Goal: Use online tool/utility: Utilize a website feature to perform a specific function

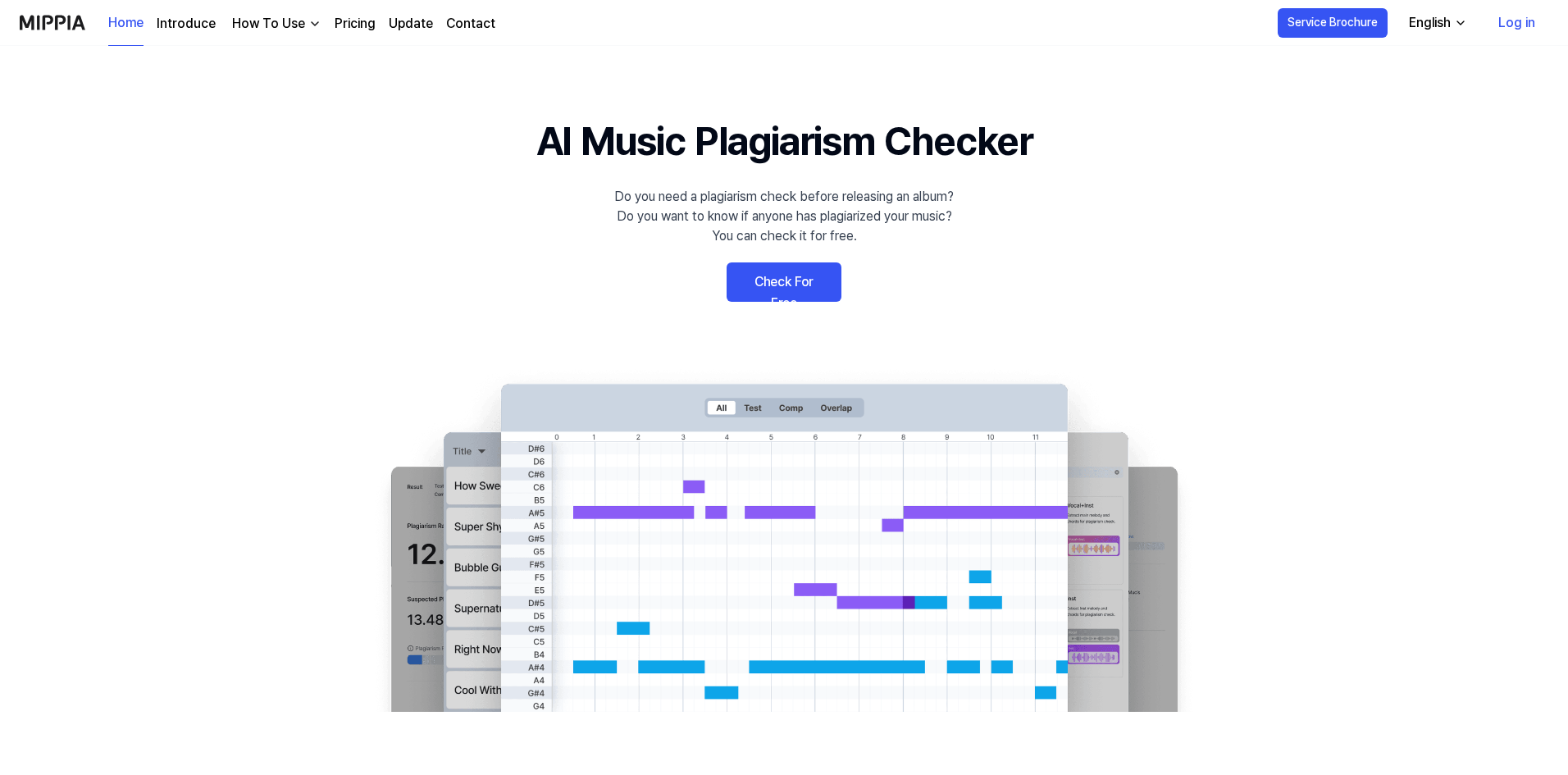
drag, startPoint x: 0, startPoint y: 0, endPoint x: 800, endPoint y: 286, distance: 849.6
click at [800, 286] on link "Check For Free" at bounding box center [784, 282] width 115 height 40
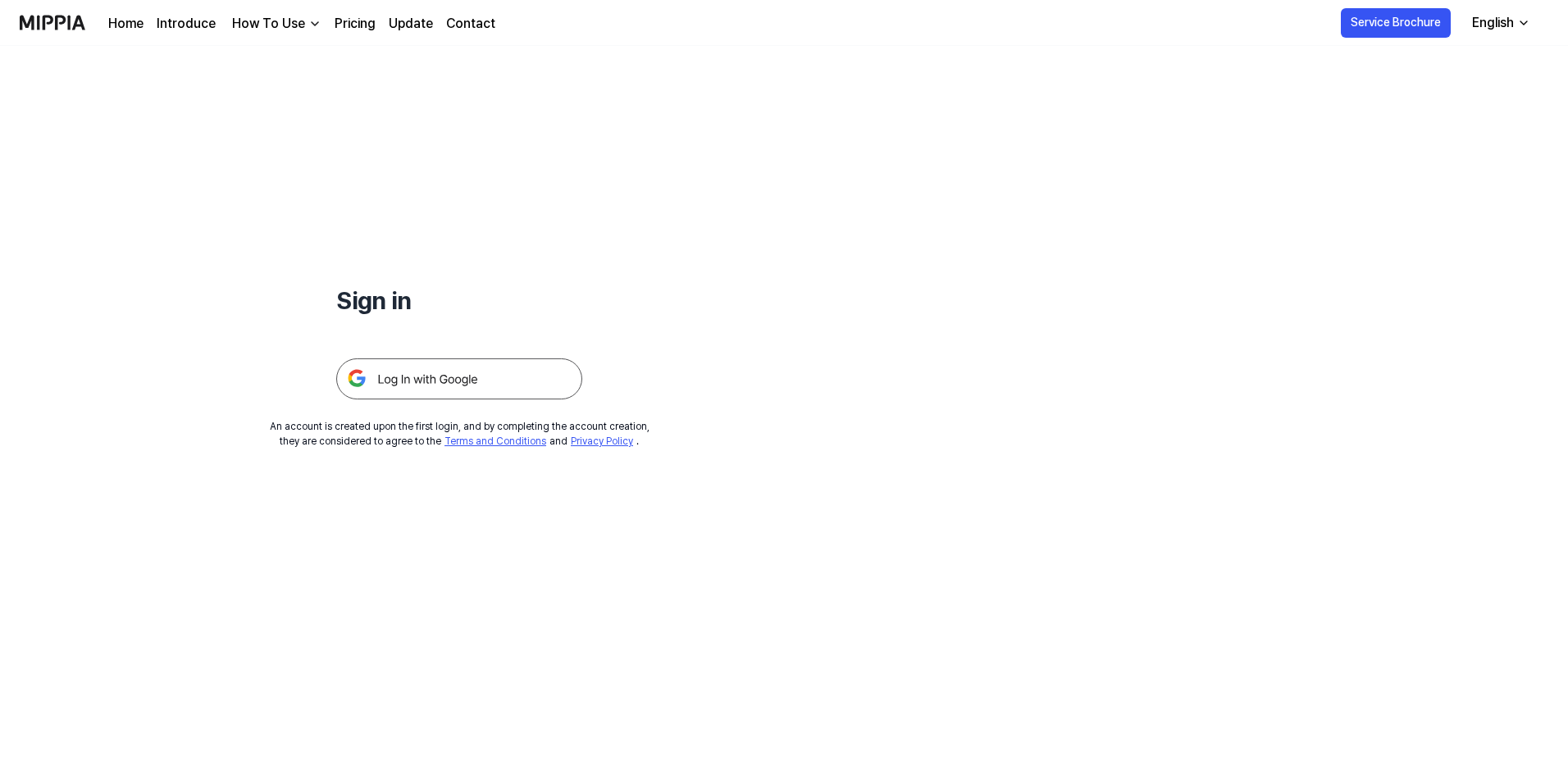
click at [470, 384] on img at bounding box center [459, 379] width 246 height 41
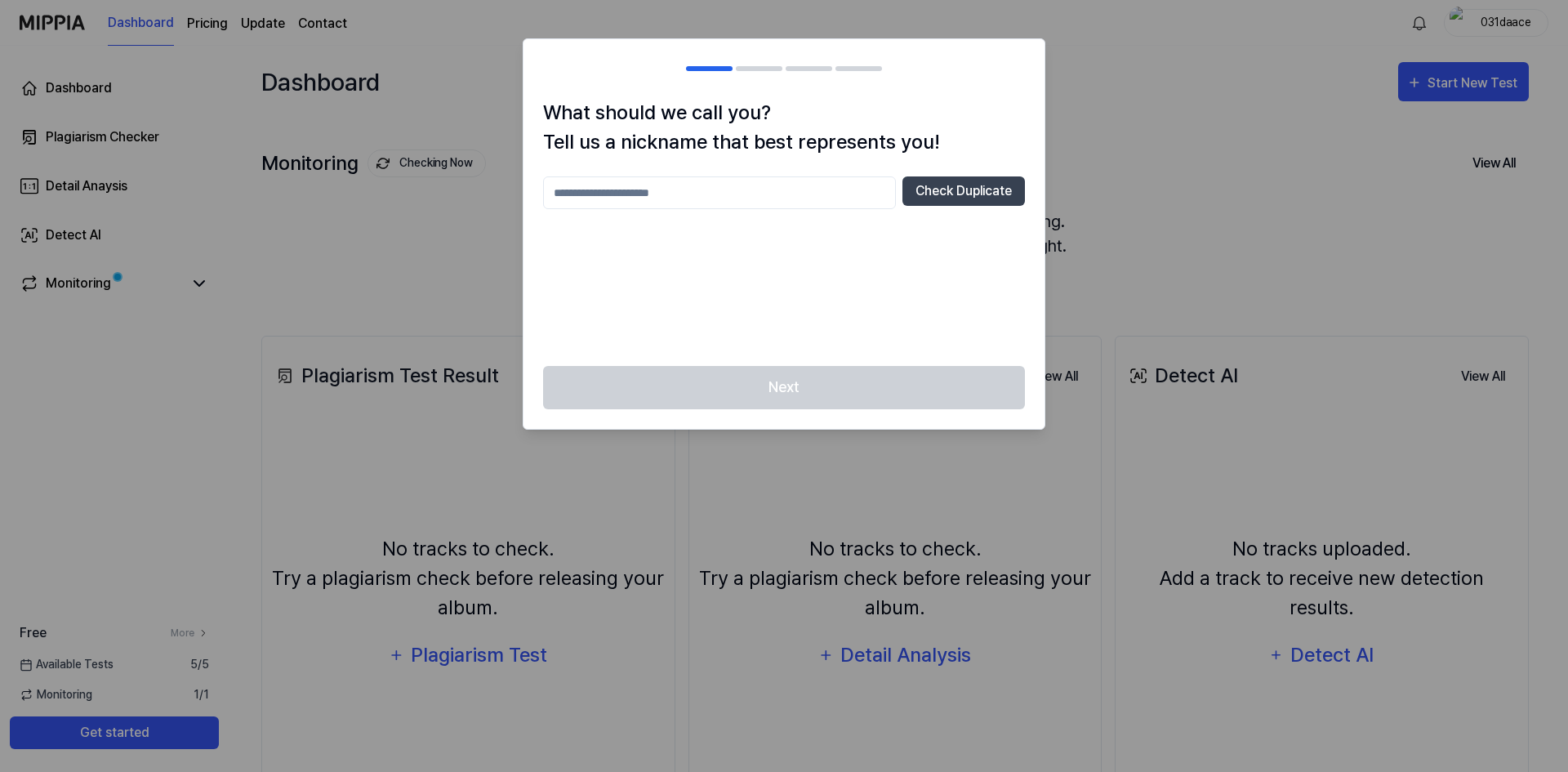
click at [375, 102] on div at bounding box center [784, 386] width 1568 height 772
click at [856, 196] on input "text" at bounding box center [719, 192] width 352 height 33
type input "********"
click at [820, 375] on div "Next" at bounding box center [784, 397] width 521 height 63
click at [951, 199] on button "Check Duplicate" at bounding box center [964, 190] width 122 height 29
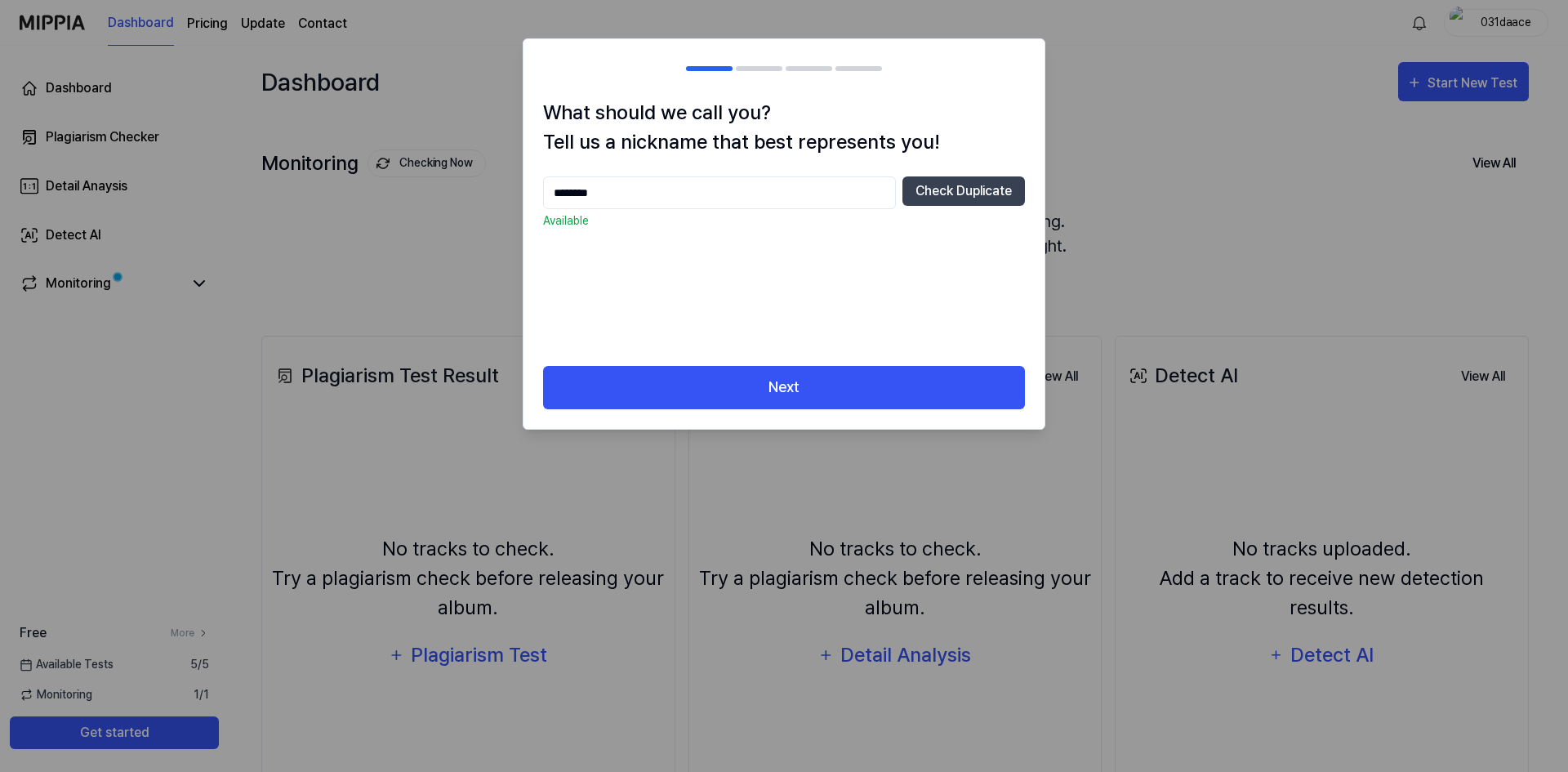
click at [1236, 249] on div at bounding box center [784, 386] width 1568 height 772
click at [1171, 263] on div at bounding box center [784, 386] width 1568 height 772
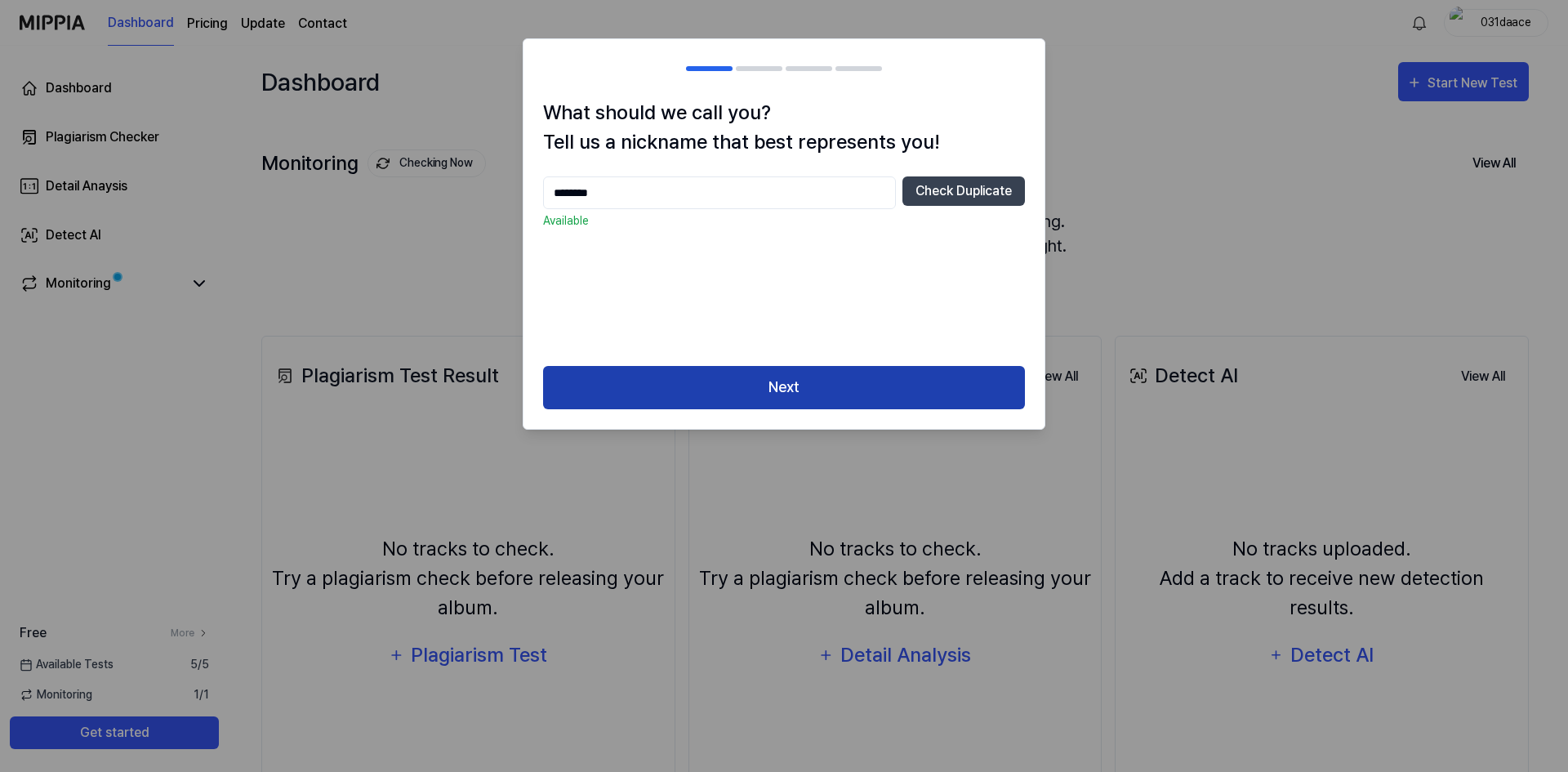
click at [766, 391] on button "Next" at bounding box center [783, 387] width 482 height 43
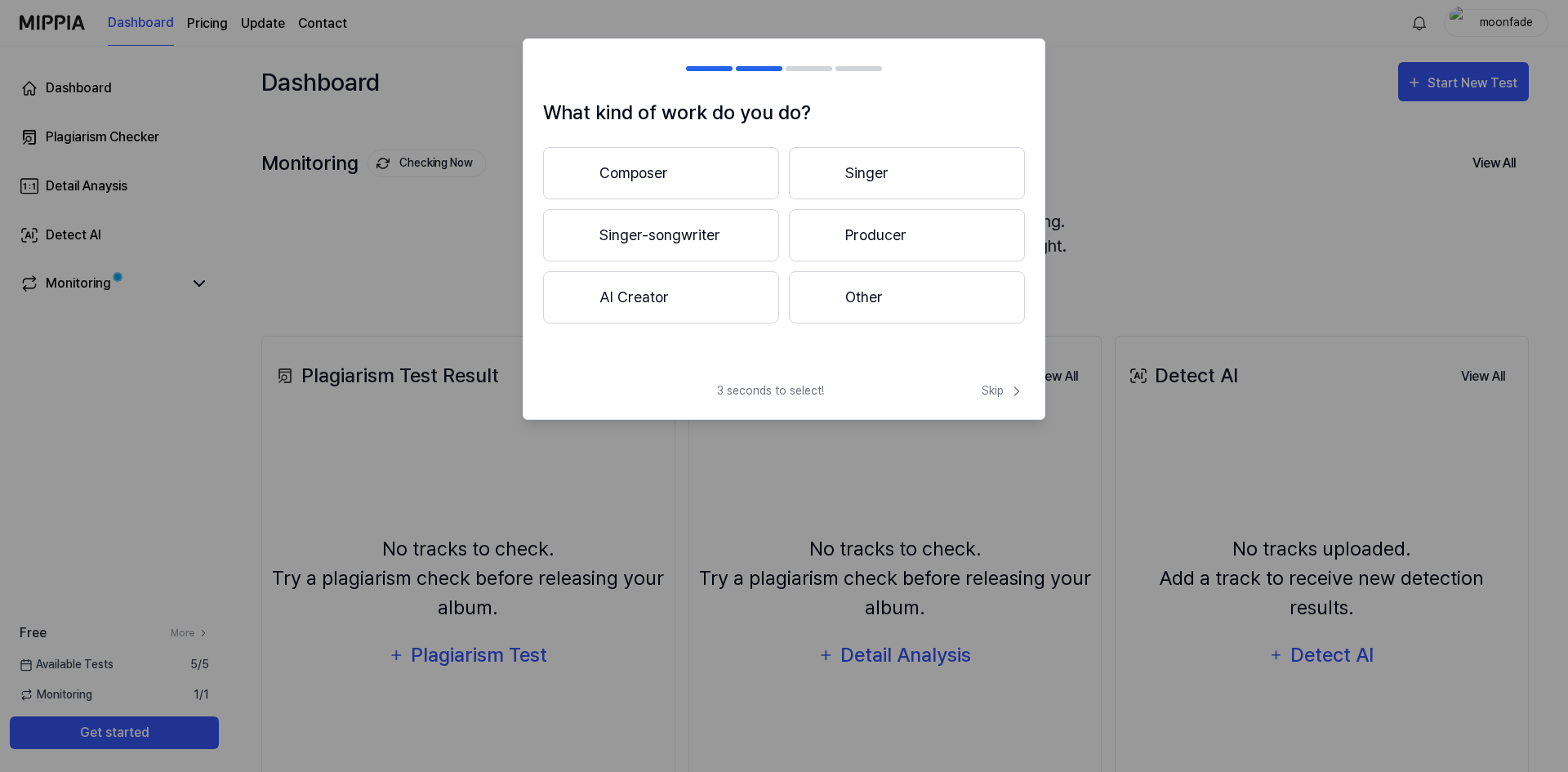
click at [875, 255] on button "Producer" at bounding box center [906, 235] width 236 height 52
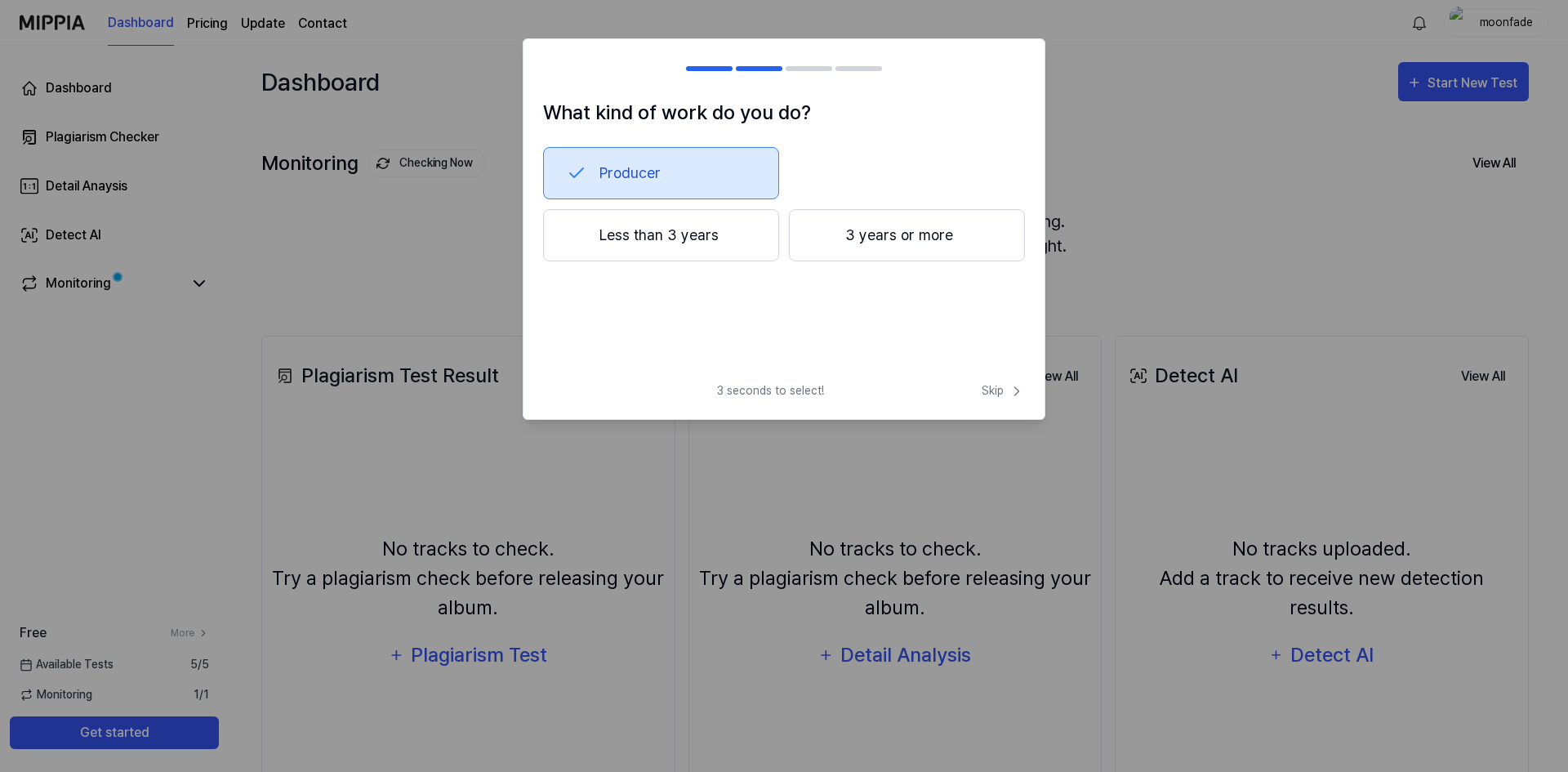
click at [705, 235] on button "Less than 3 years" at bounding box center [661, 235] width 236 height 52
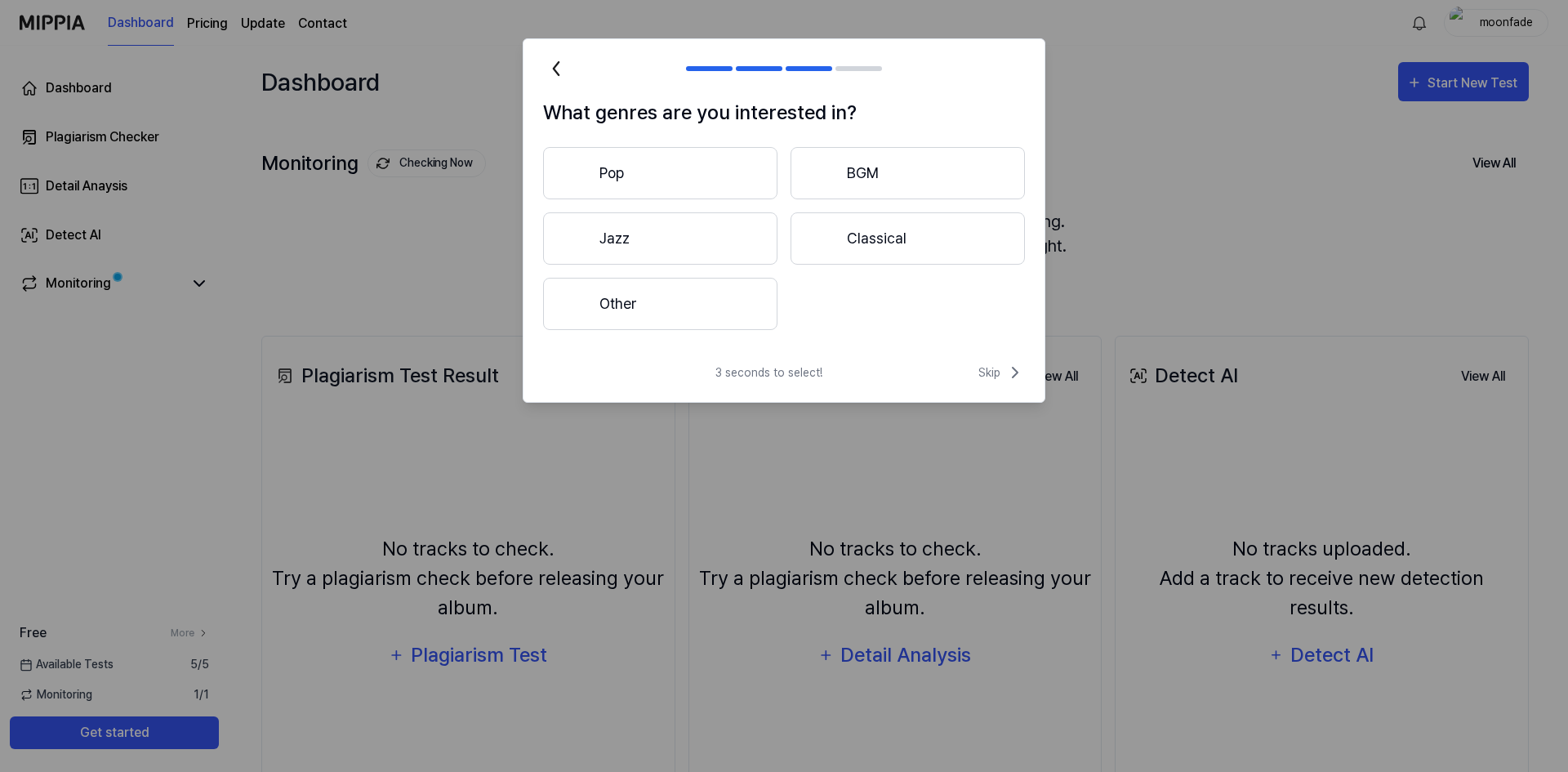
click at [694, 304] on button "Other" at bounding box center [660, 304] width 235 height 52
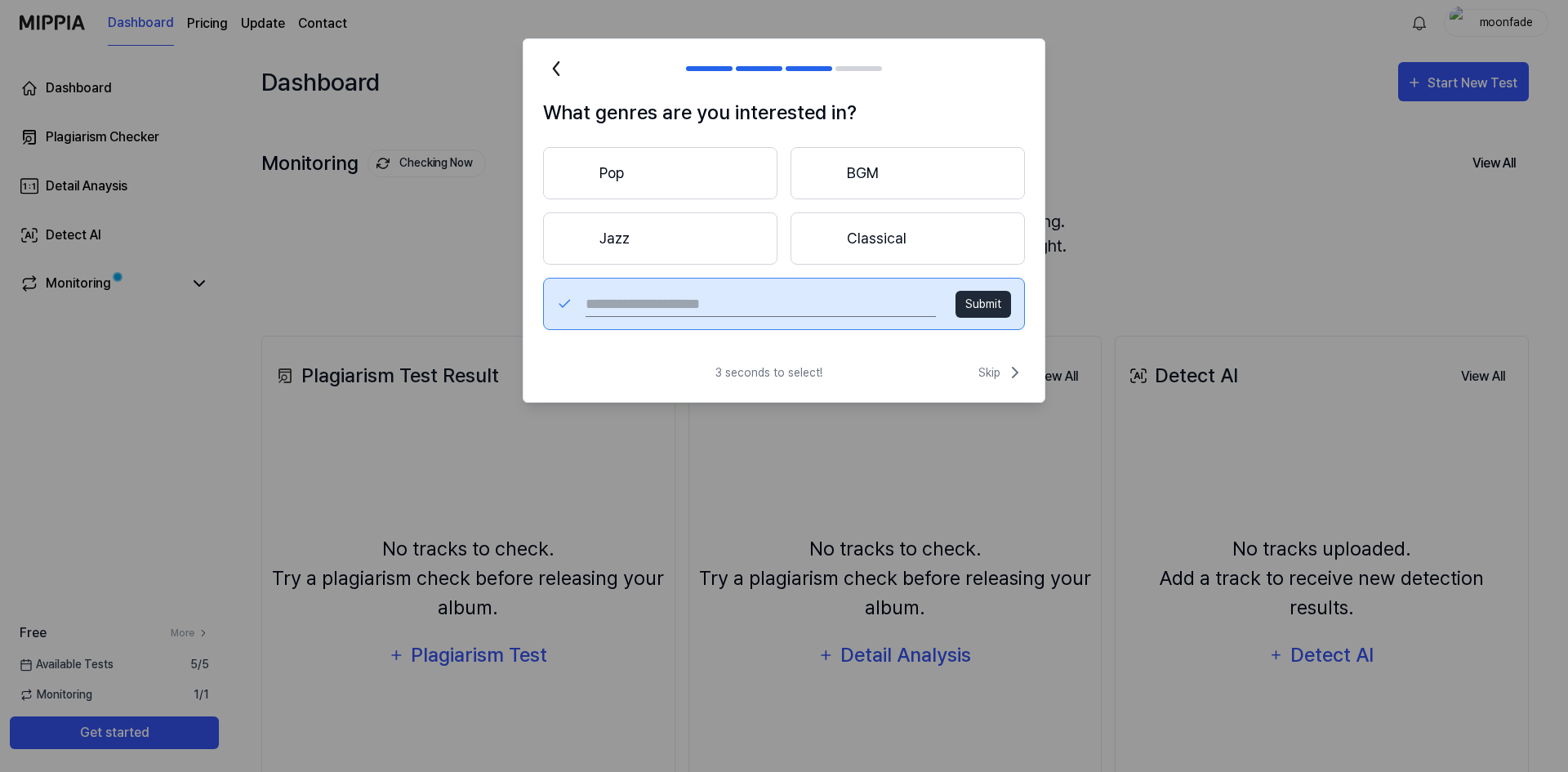
drag, startPoint x: 751, startPoint y: 317, endPoint x: 743, endPoint y: 309, distance: 11.3
click at [743, 309] on input "text" at bounding box center [760, 304] width 351 height 26
type input "*******"
click at [990, 307] on button "Submit" at bounding box center [983, 304] width 56 height 27
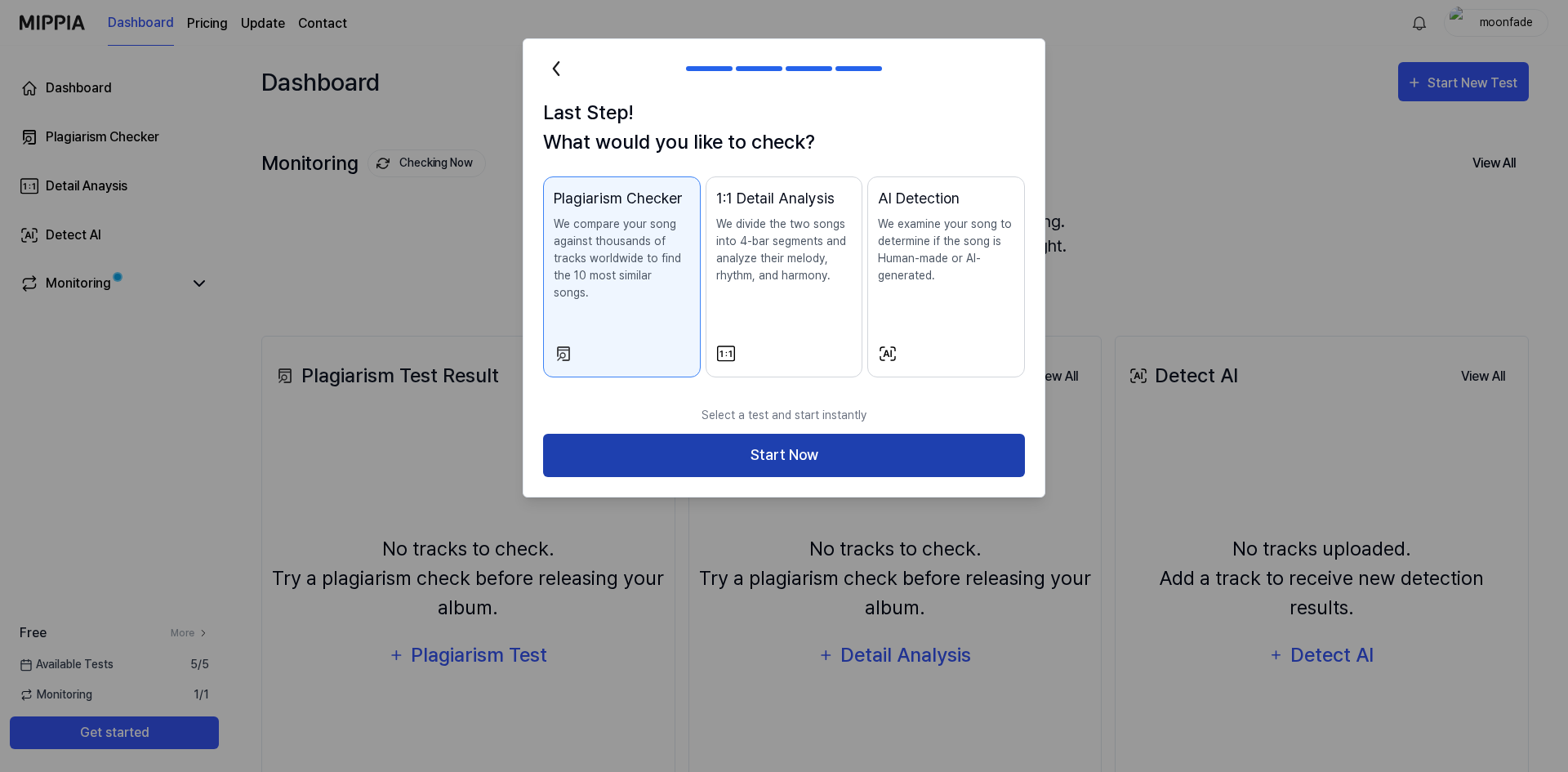
click at [719, 452] on button "Start Now" at bounding box center [783, 455] width 482 height 43
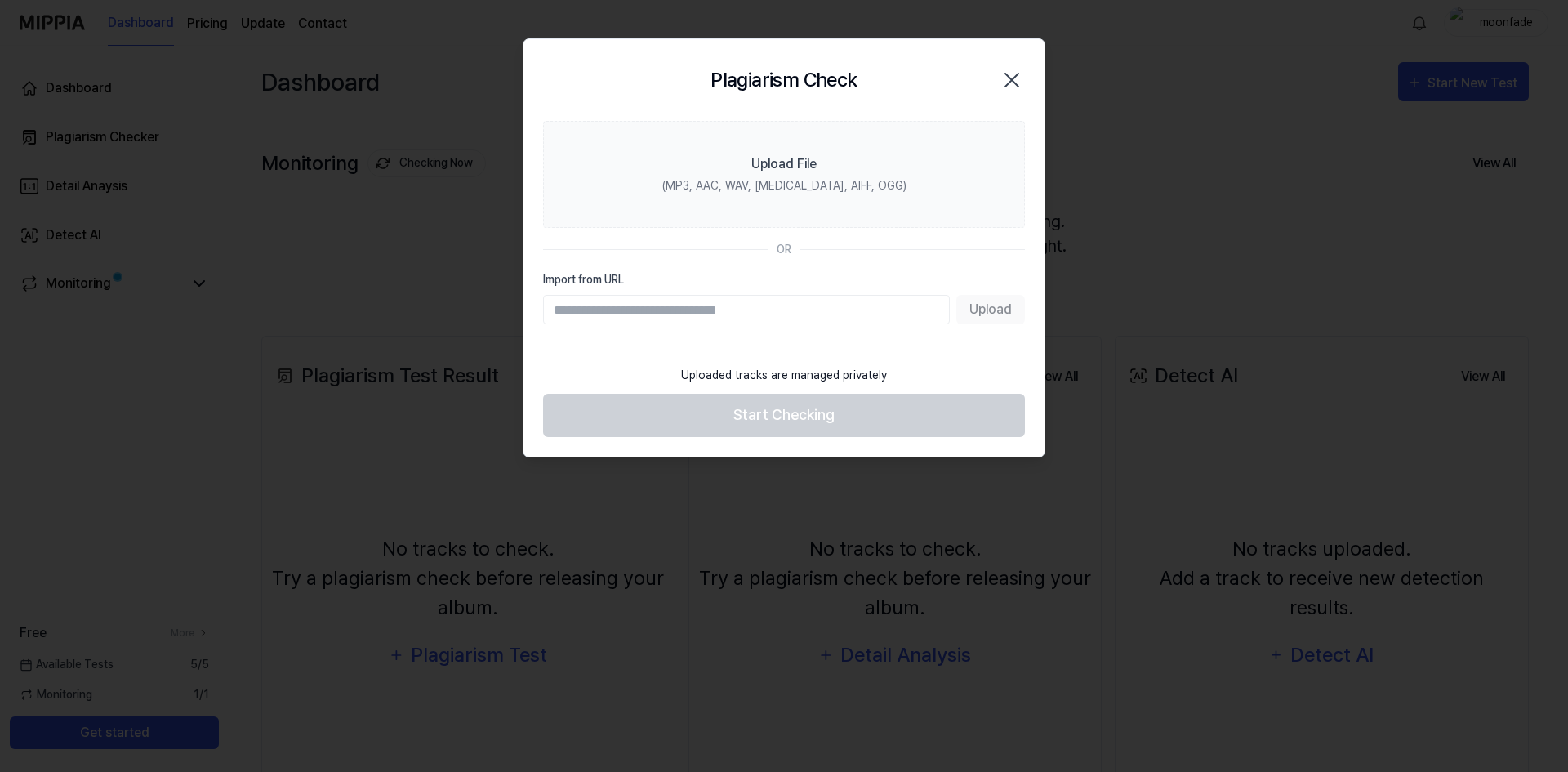
click at [662, 319] on input "Import from URL" at bounding box center [746, 309] width 407 height 29
click at [846, 321] on input "Import from URL" at bounding box center [746, 309] width 407 height 29
click at [767, 303] on input "Import from URL" at bounding box center [746, 309] width 407 height 29
paste input "**********"
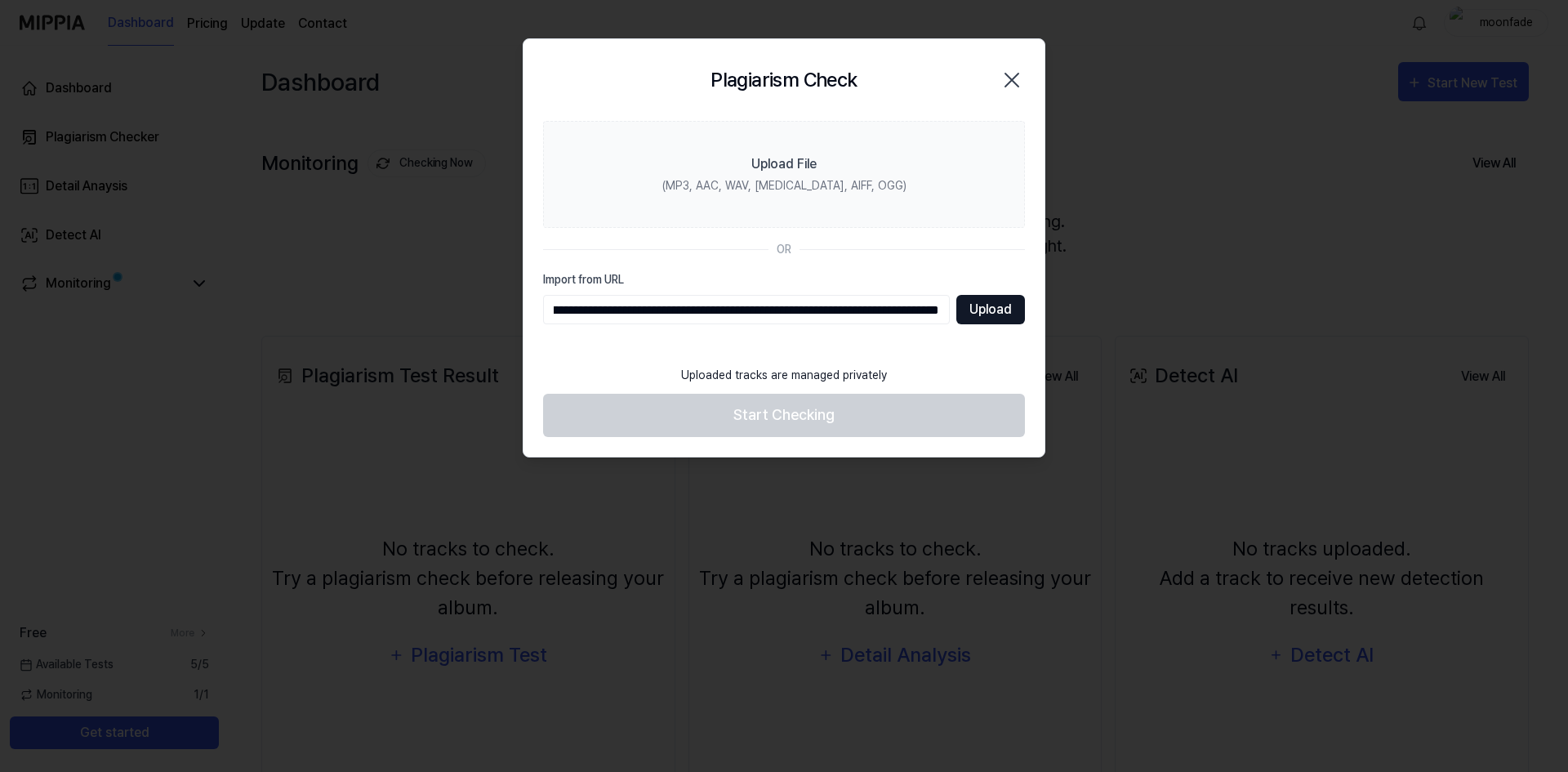
type input "**********"
click at [1005, 311] on button "Upload" at bounding box center [990, 309] width 69 height 29
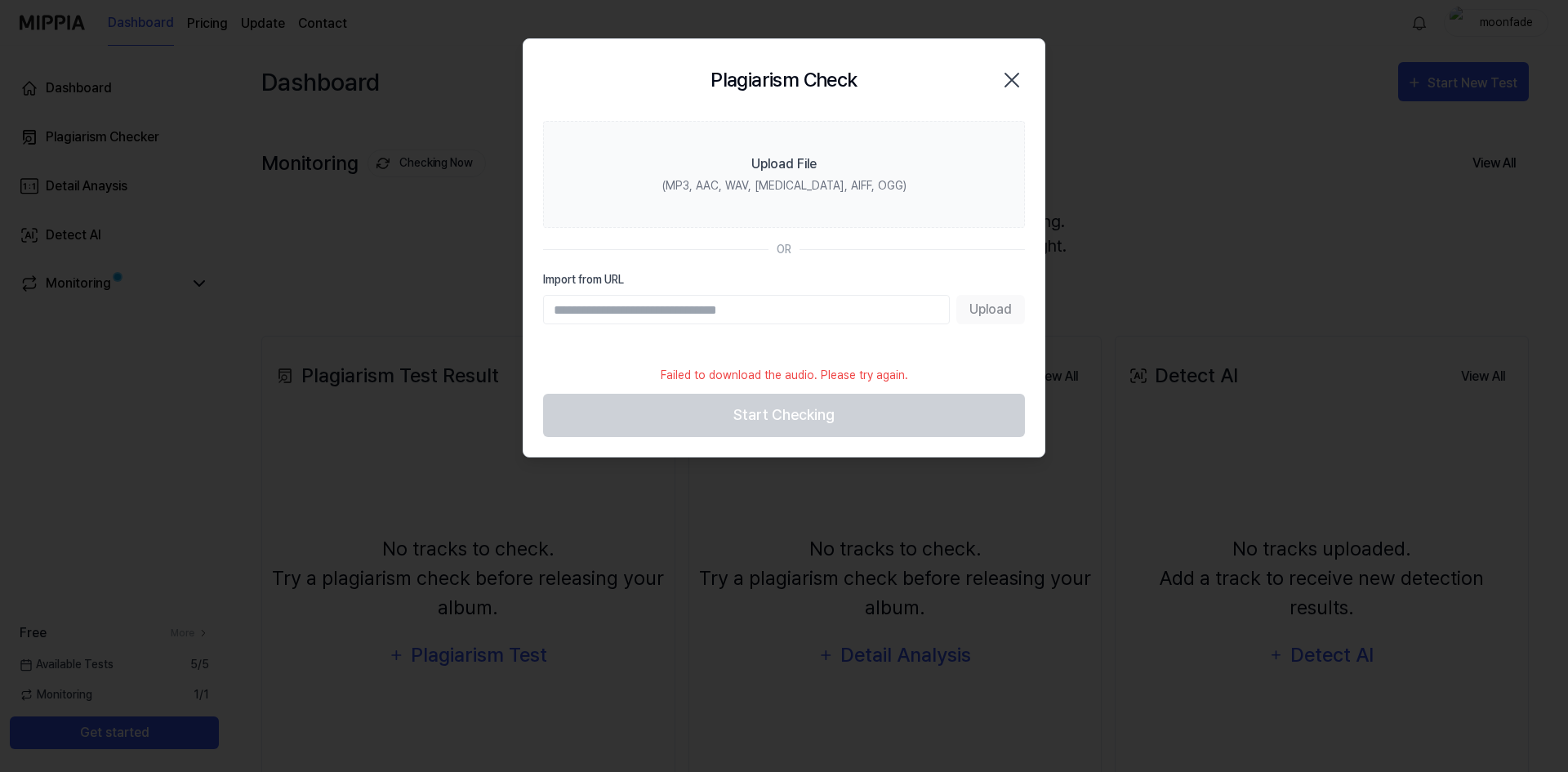
click at [810, 318] on input "Import from URL" at bounding box center [746, 309] width 407 height 29
type input "**********"
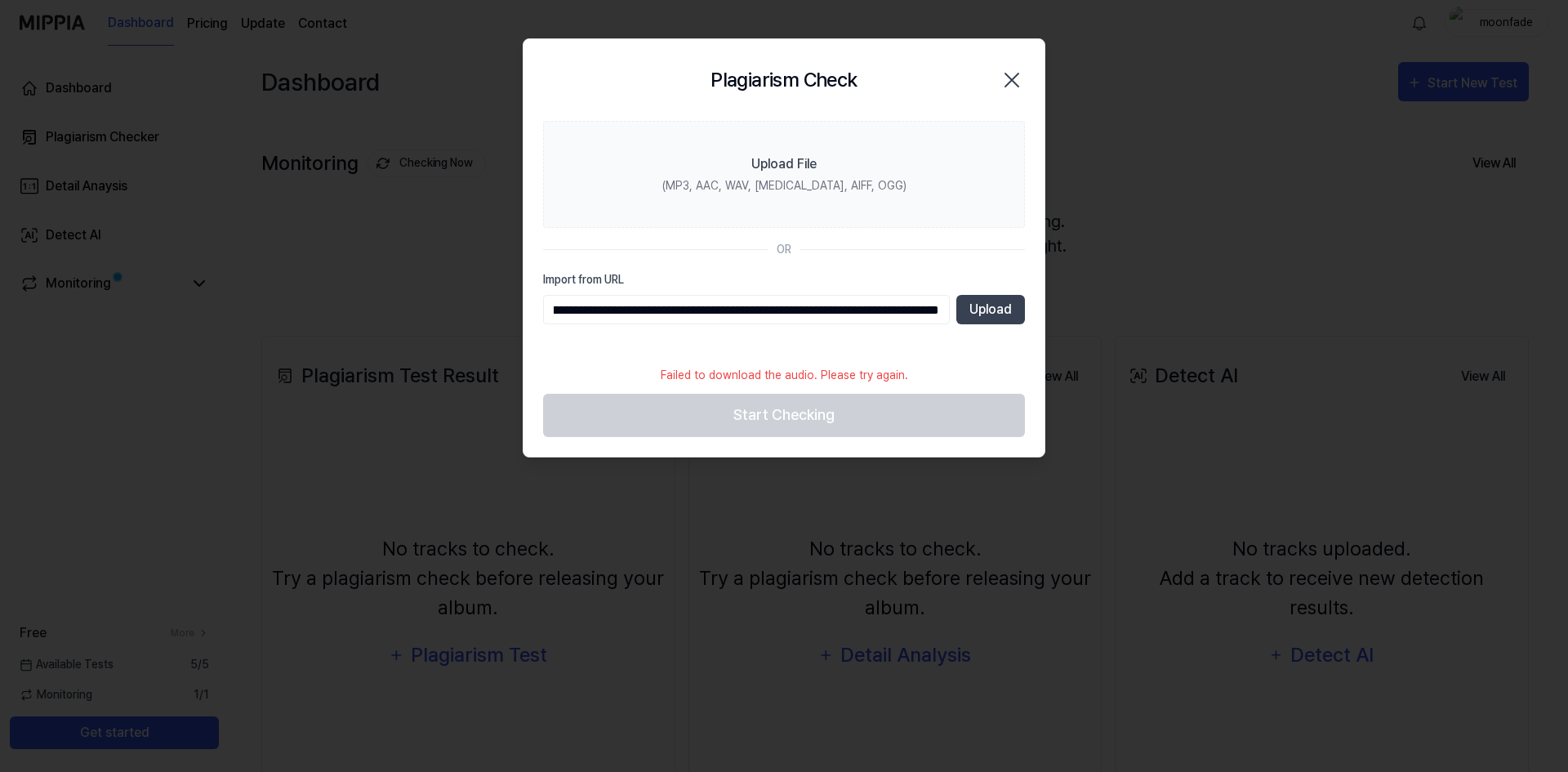
click at [794, 321] on input "**********" at bounding box center [746, 309] width 407 height 29
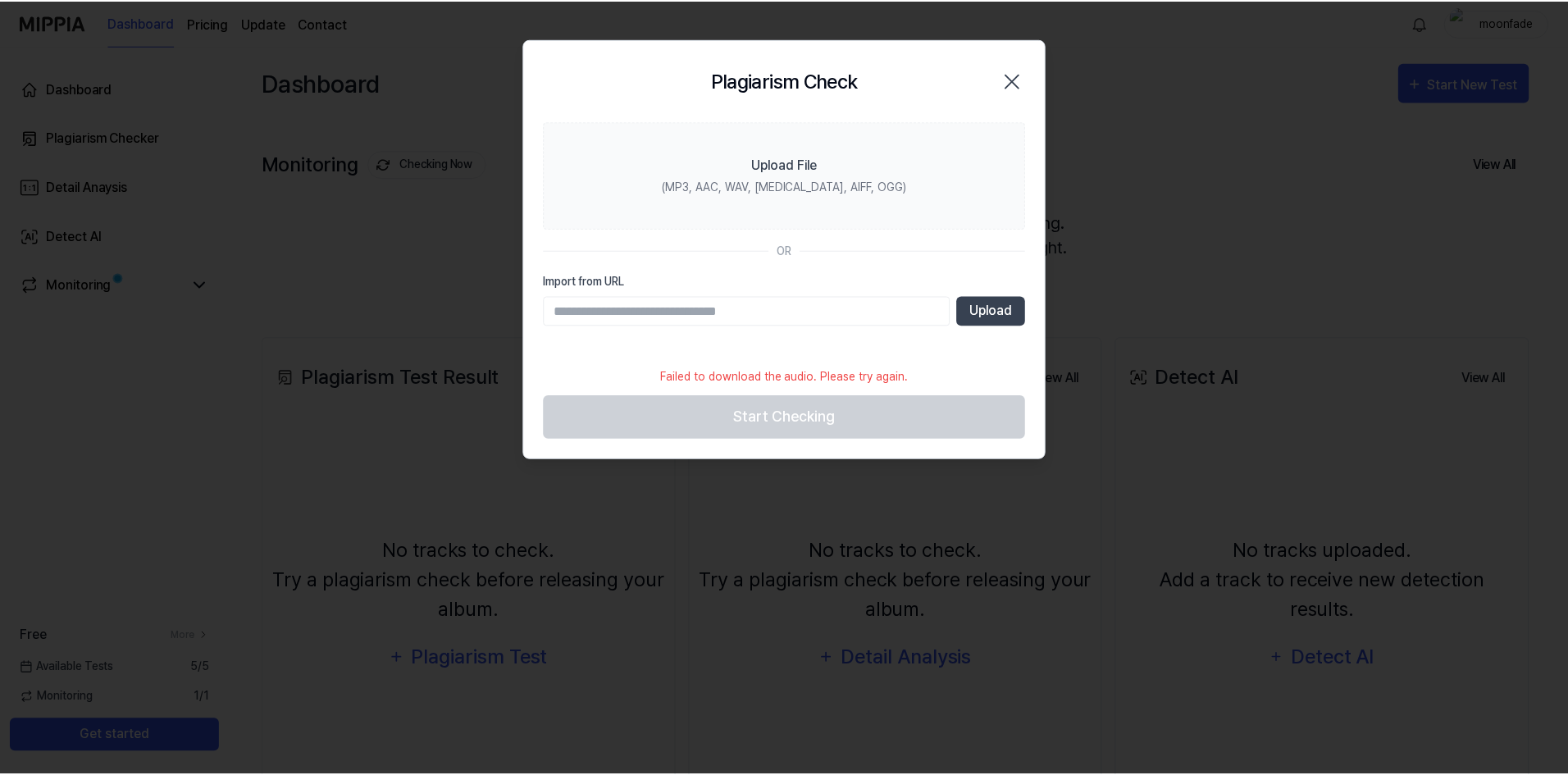
scroll to position [0, 0]
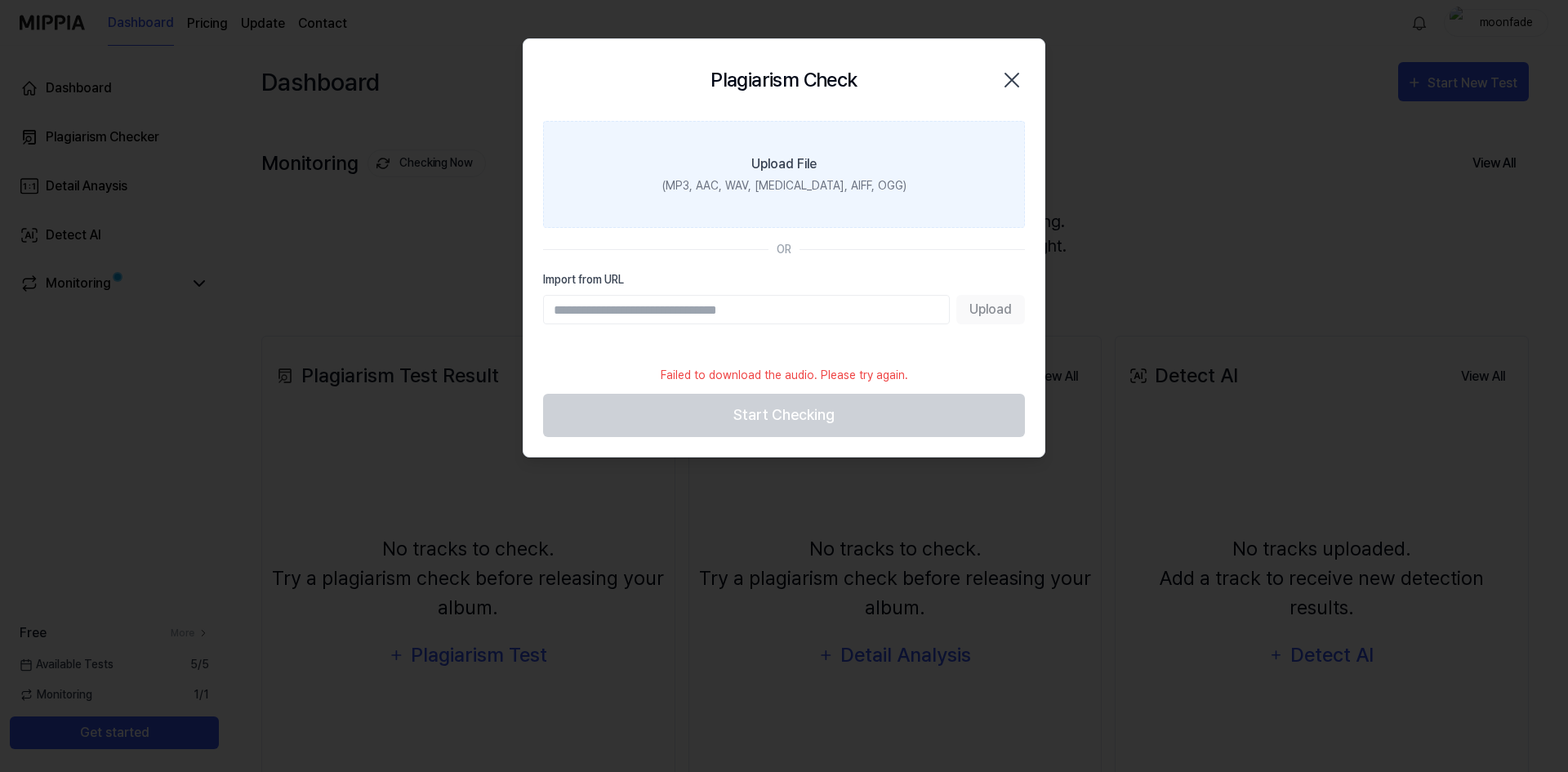
click at [849, 199] on label "Upload File (MP3, AAC, WAV, FLAC, AIFF, OGG)" at bounding box center [783, 174] width 482 height 107
click at [0, 0] on input "Upload File (MP3, AAC, WAV, FLAC, AIFF, OGG)" at bounding box center [0, 0] width 0 height 0
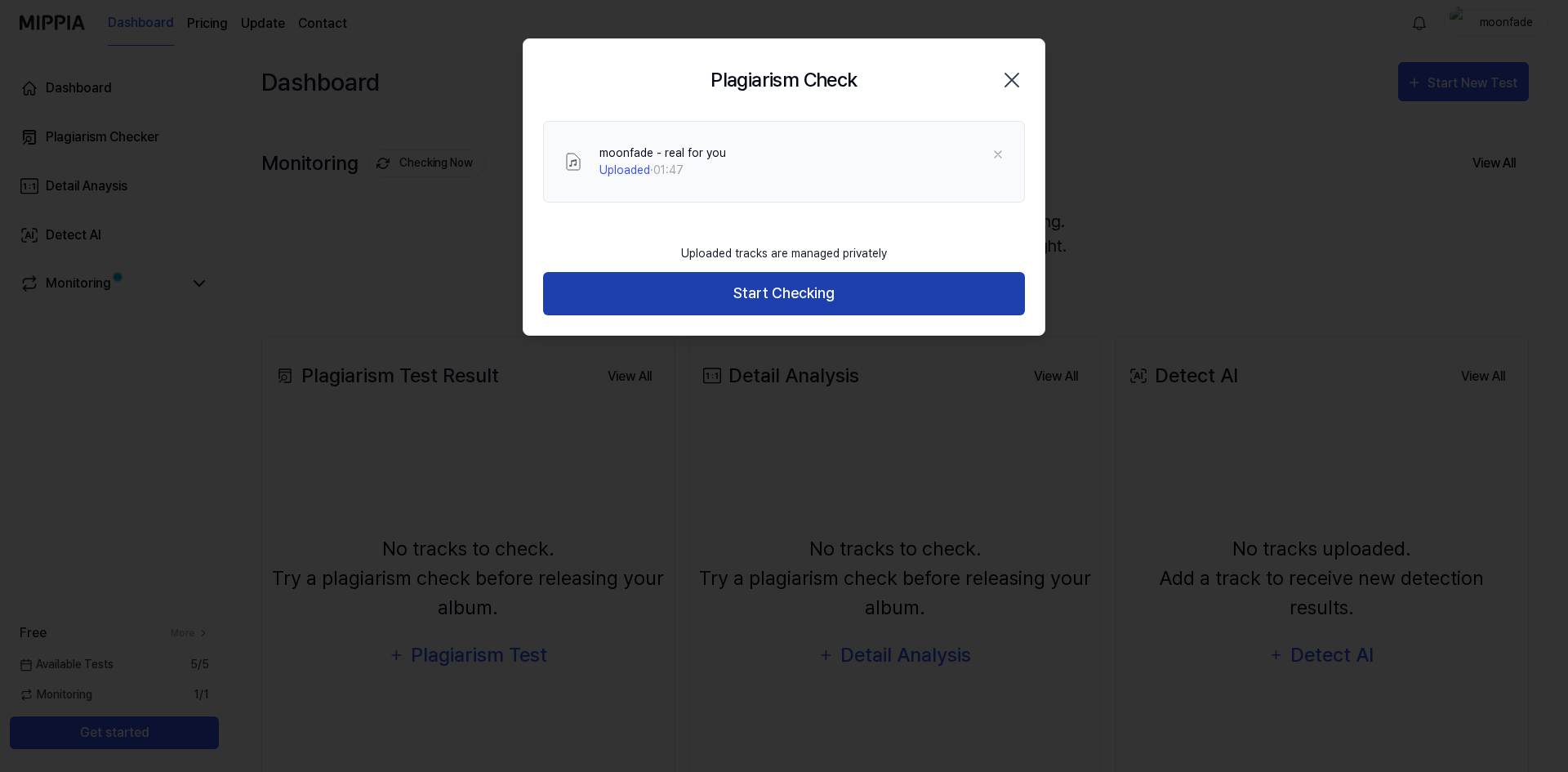
click at [800, 305] on button "Start Checking" at bounding box center [783, 294] width 482 height 43
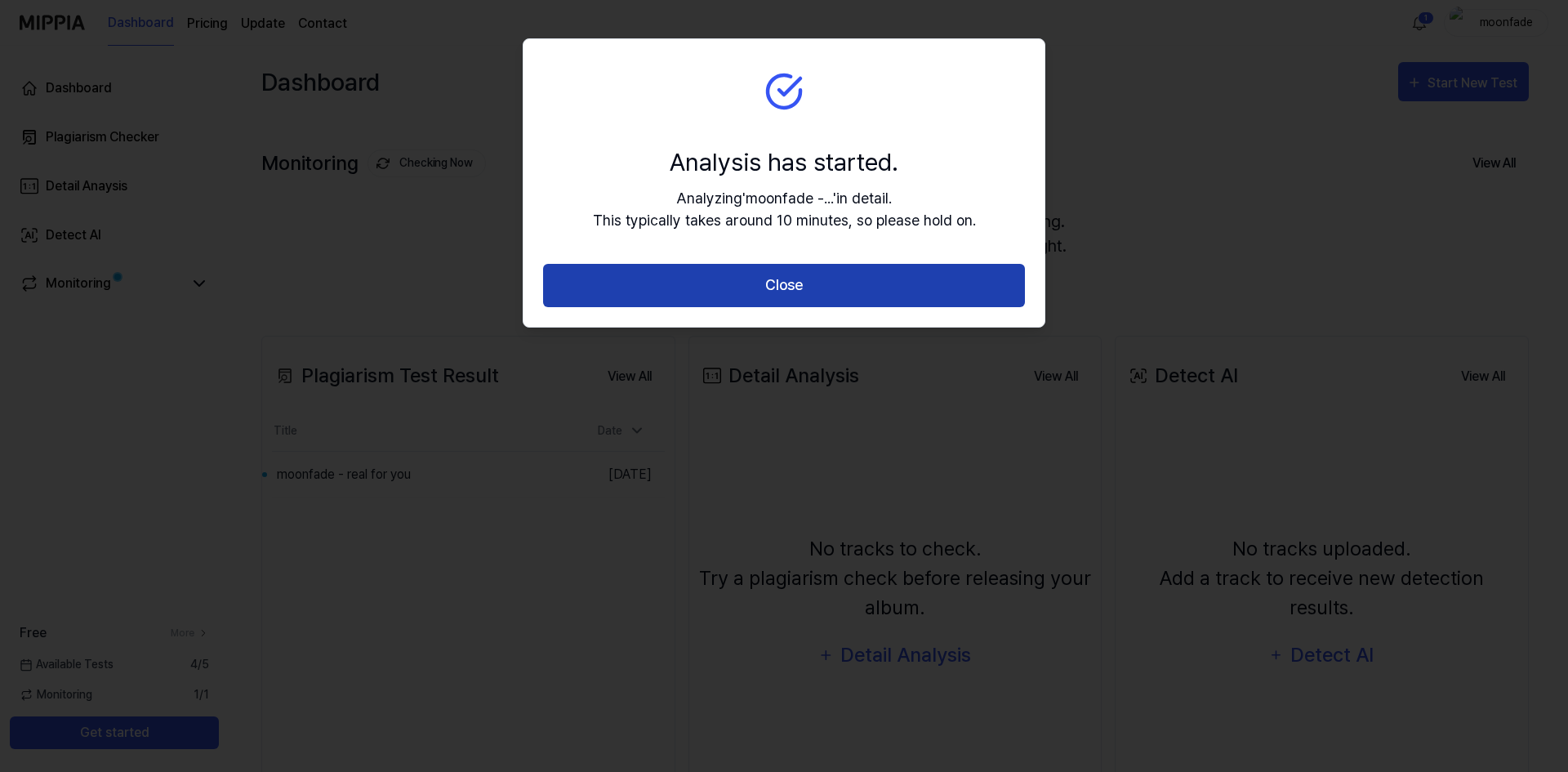
click at [839, 275] on button "Close" at bounding box center [783, 286] width 482 height 43
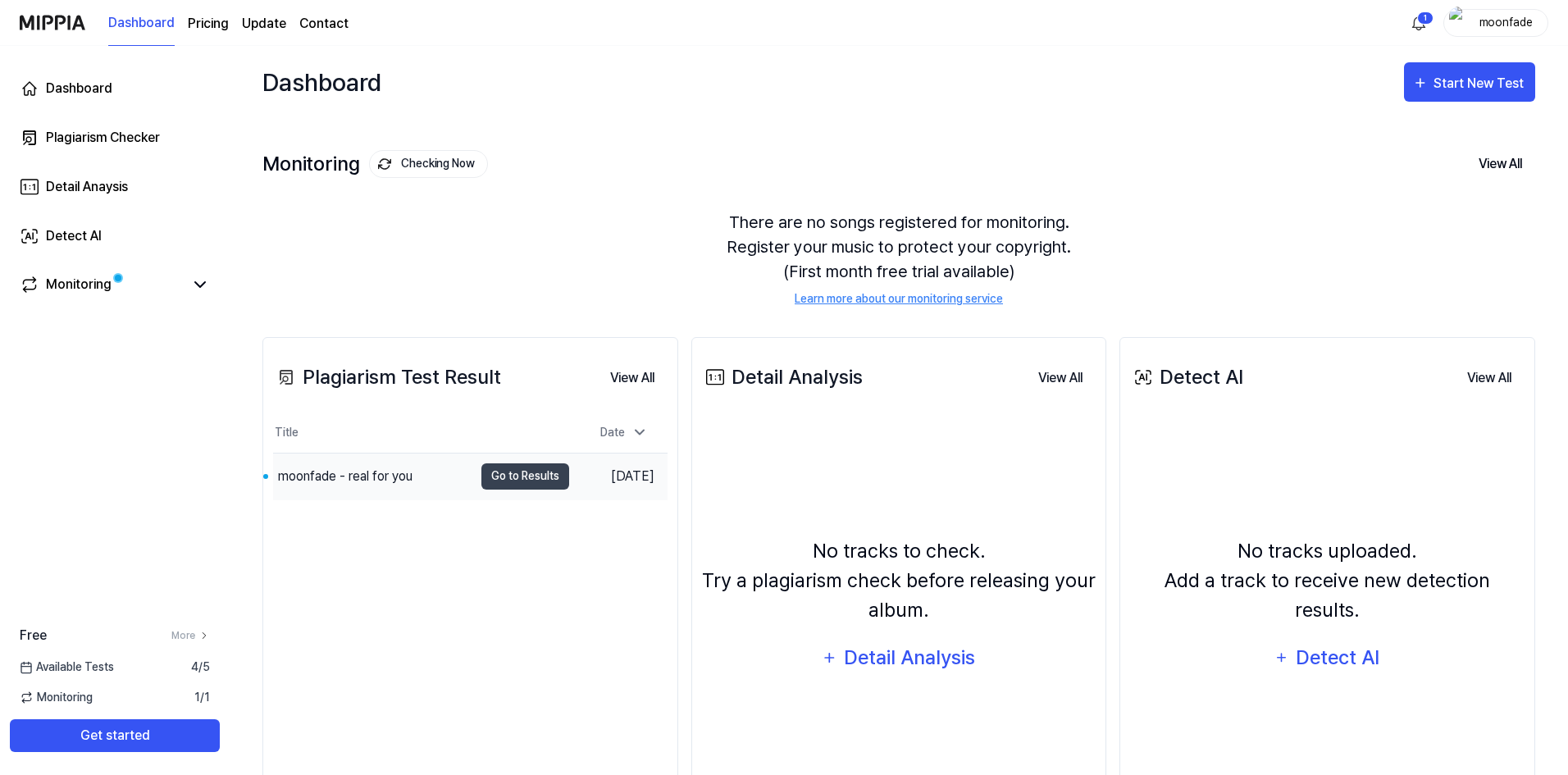
click at [376, 477] on div "moonfade - real for you" at bounding box center [345, 476] width 134 height 20
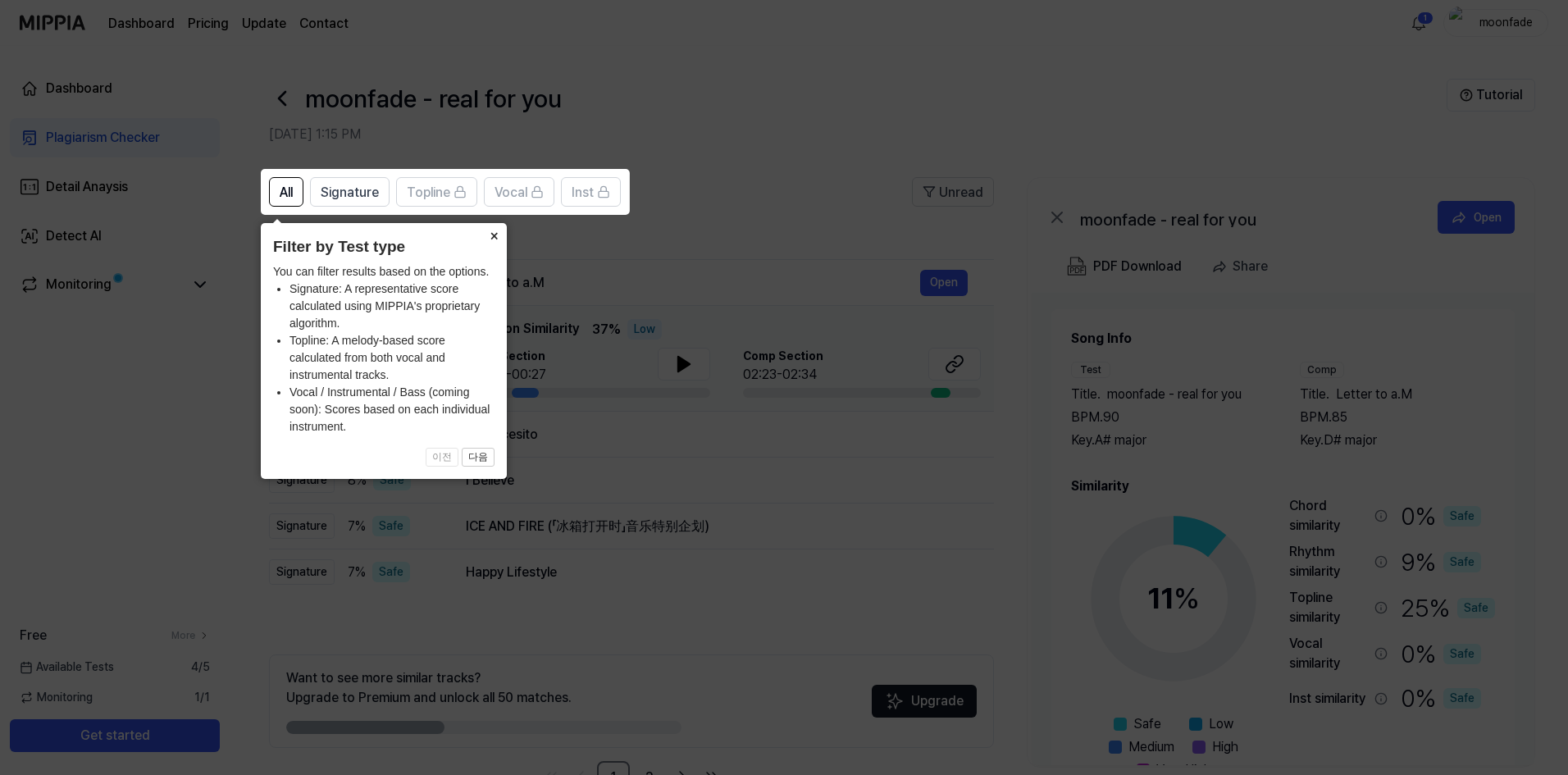
click at [489, 238] on button "×" at bounding box center [494, 235] width 26 height 23
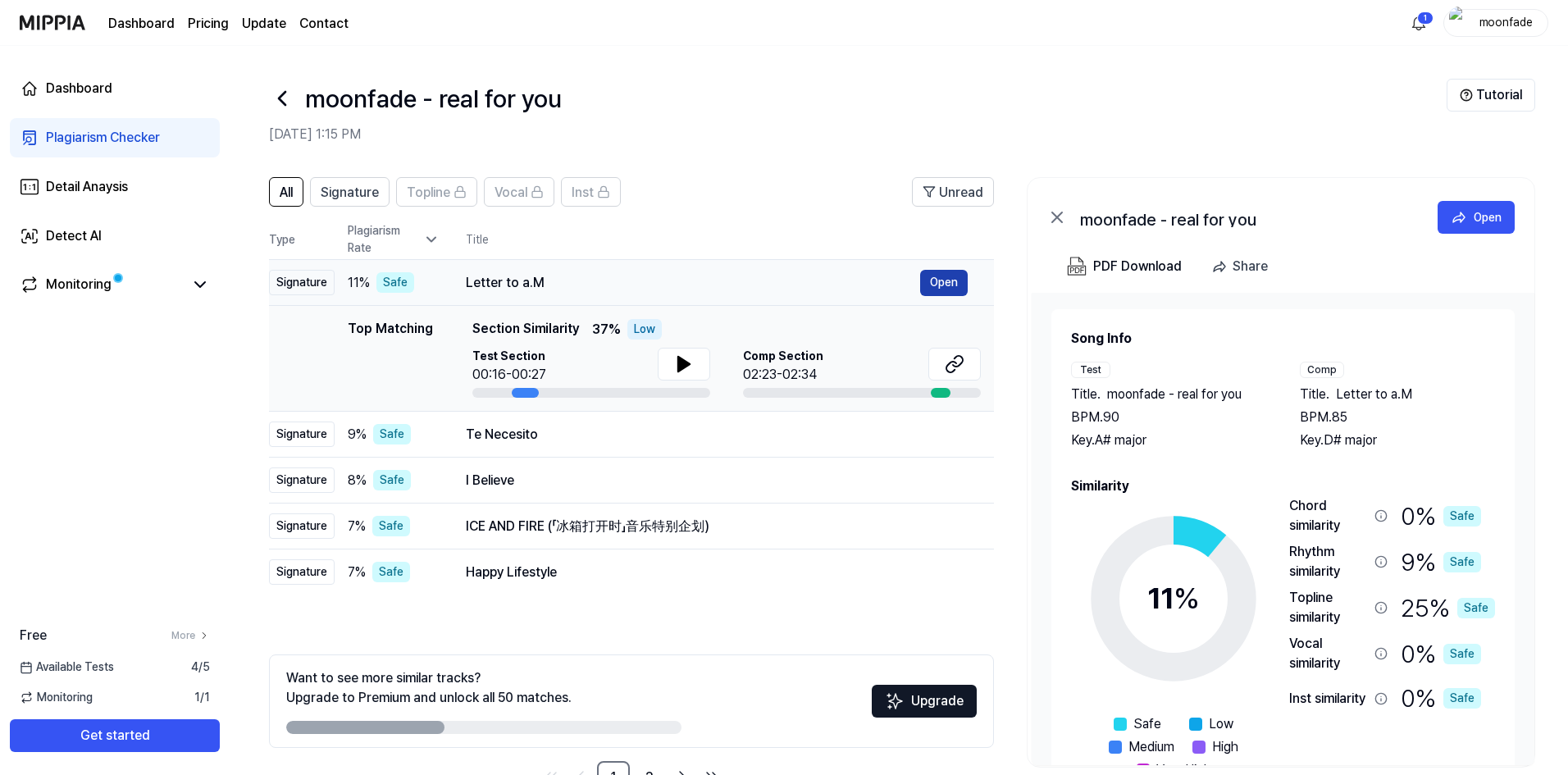
click at [947, 283] on button "Open" at bounding box center [943, 283] width 47 height 26
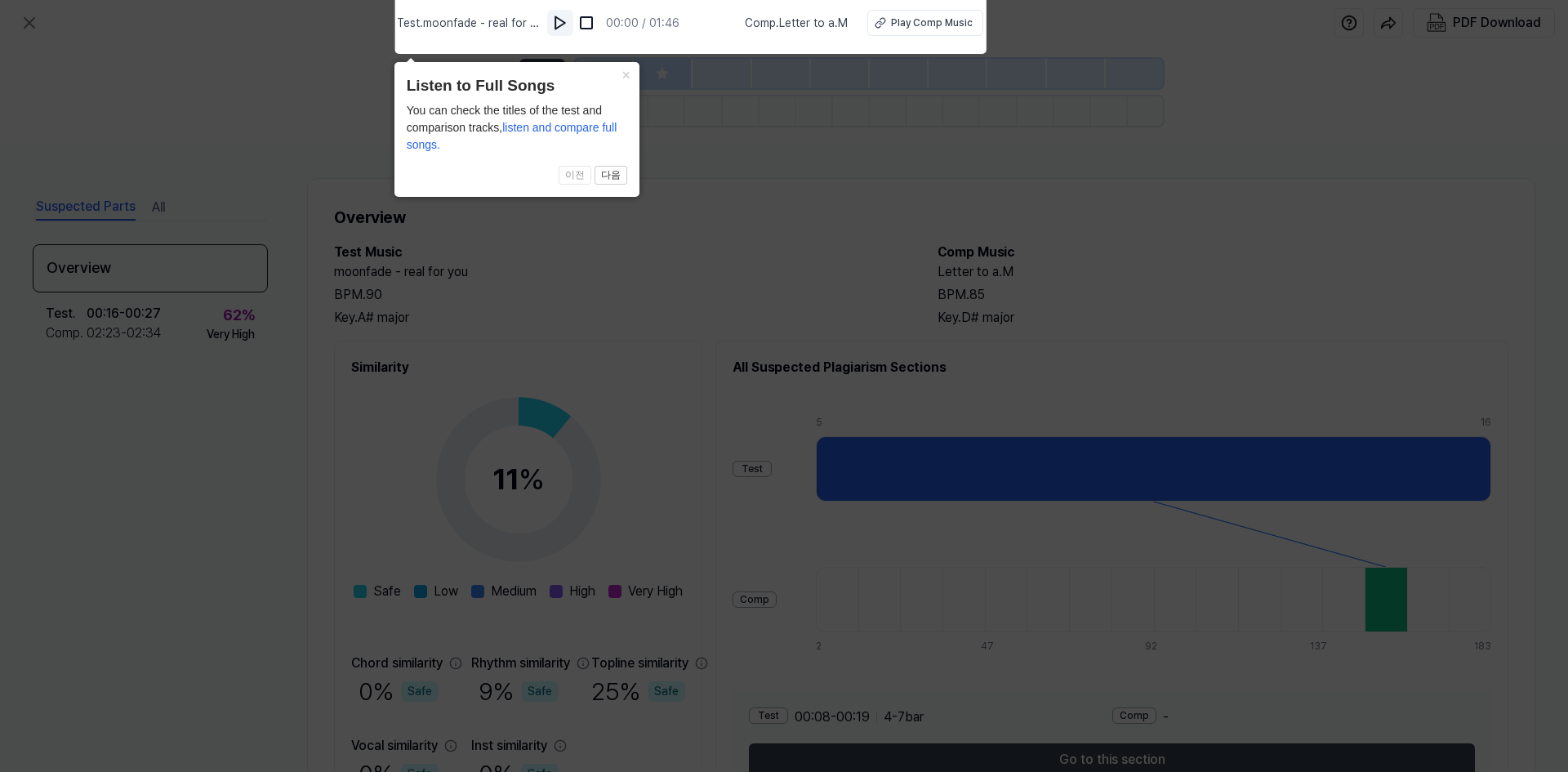
click at [560, 27] on img at bounding box center [560, 23] width 16 height 16
click at [619, 76] on button "×" at bounding box center [627, 74] width 26 height 23
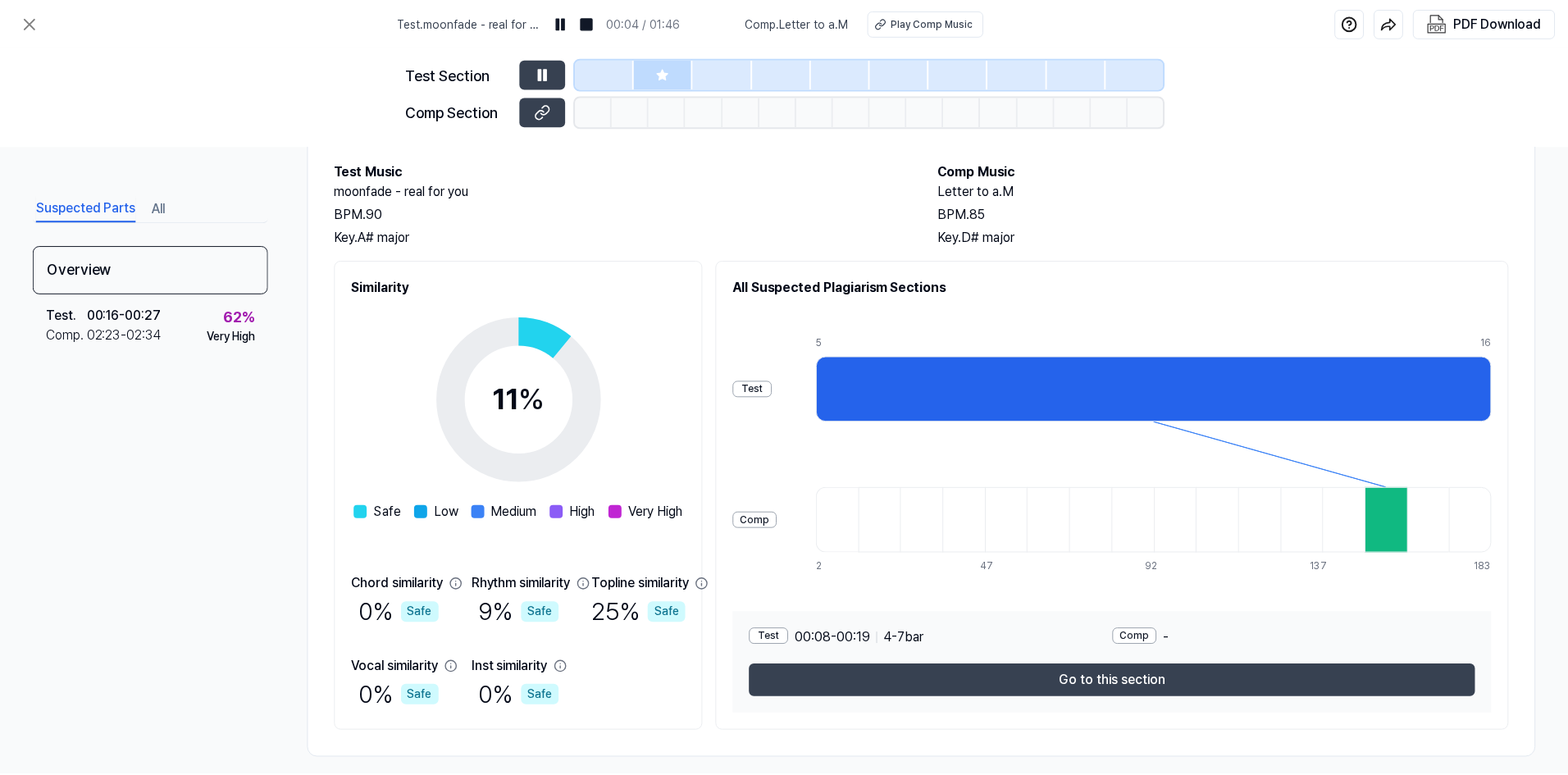
scroll to position [97, 0]
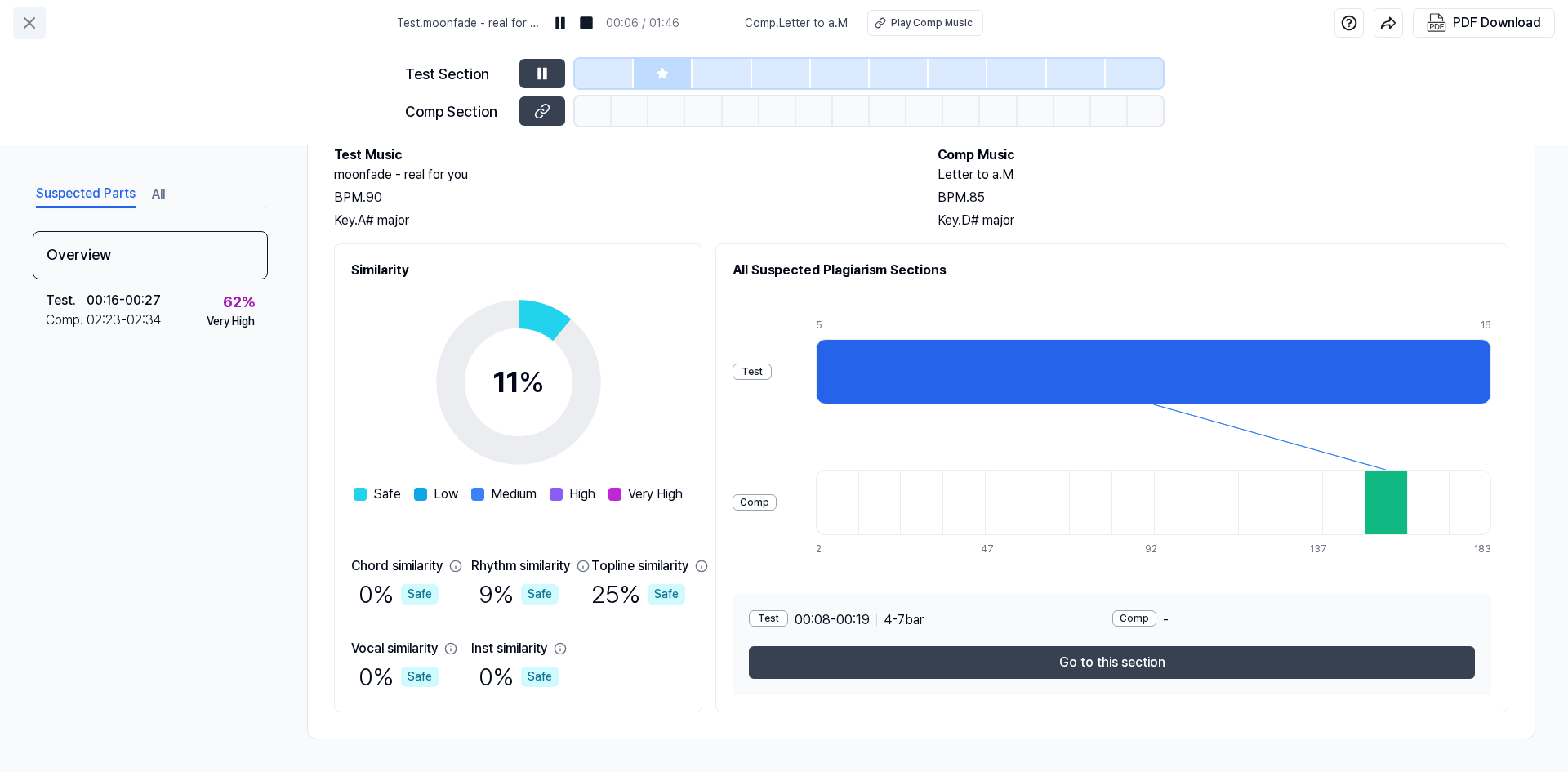
click at [37, 25] on icon at bounding box center [29, 23] width 20 height 20
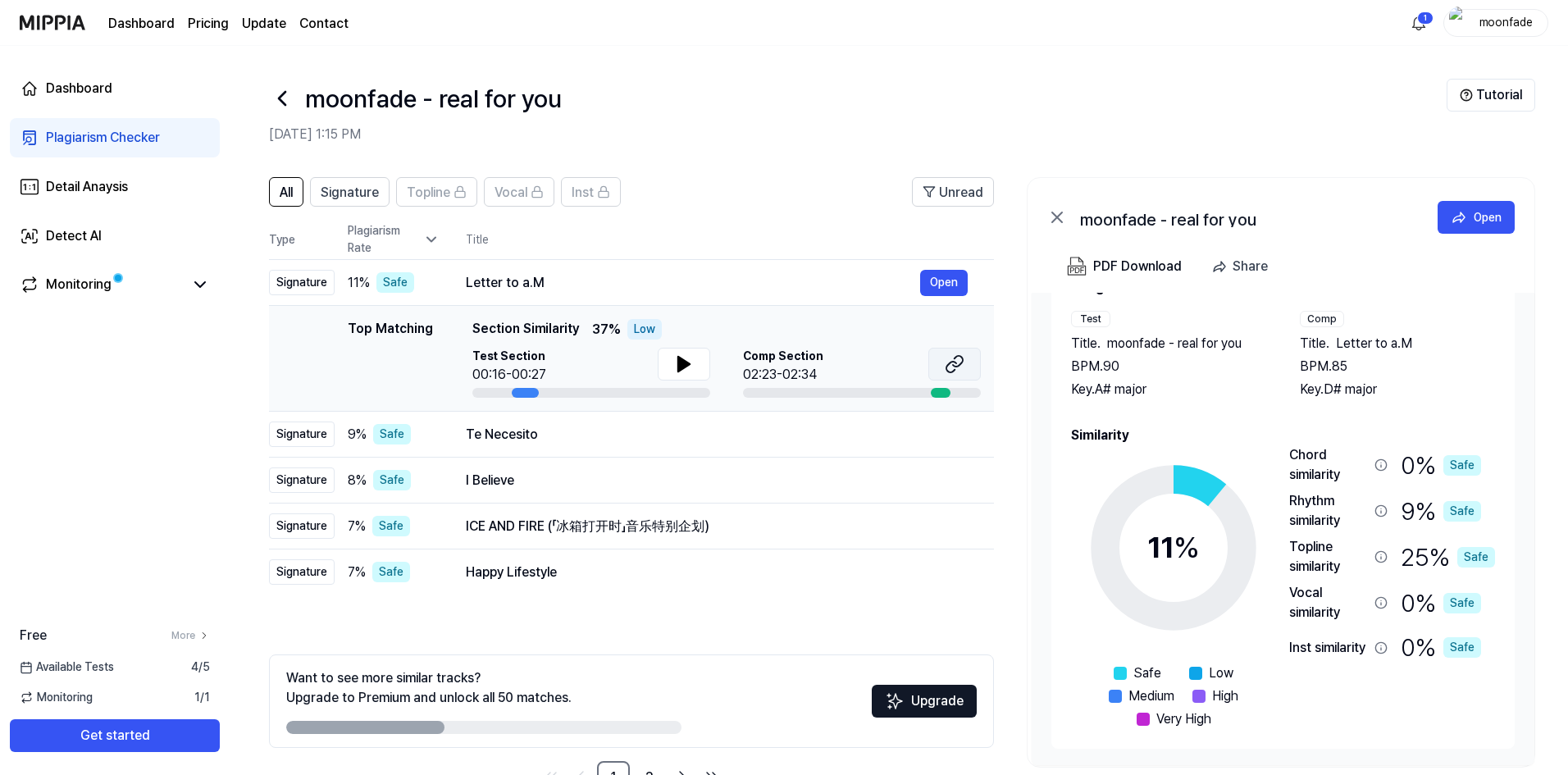
click at [946, 366] on icon at bounding box center [951, 366] width 9 height 10
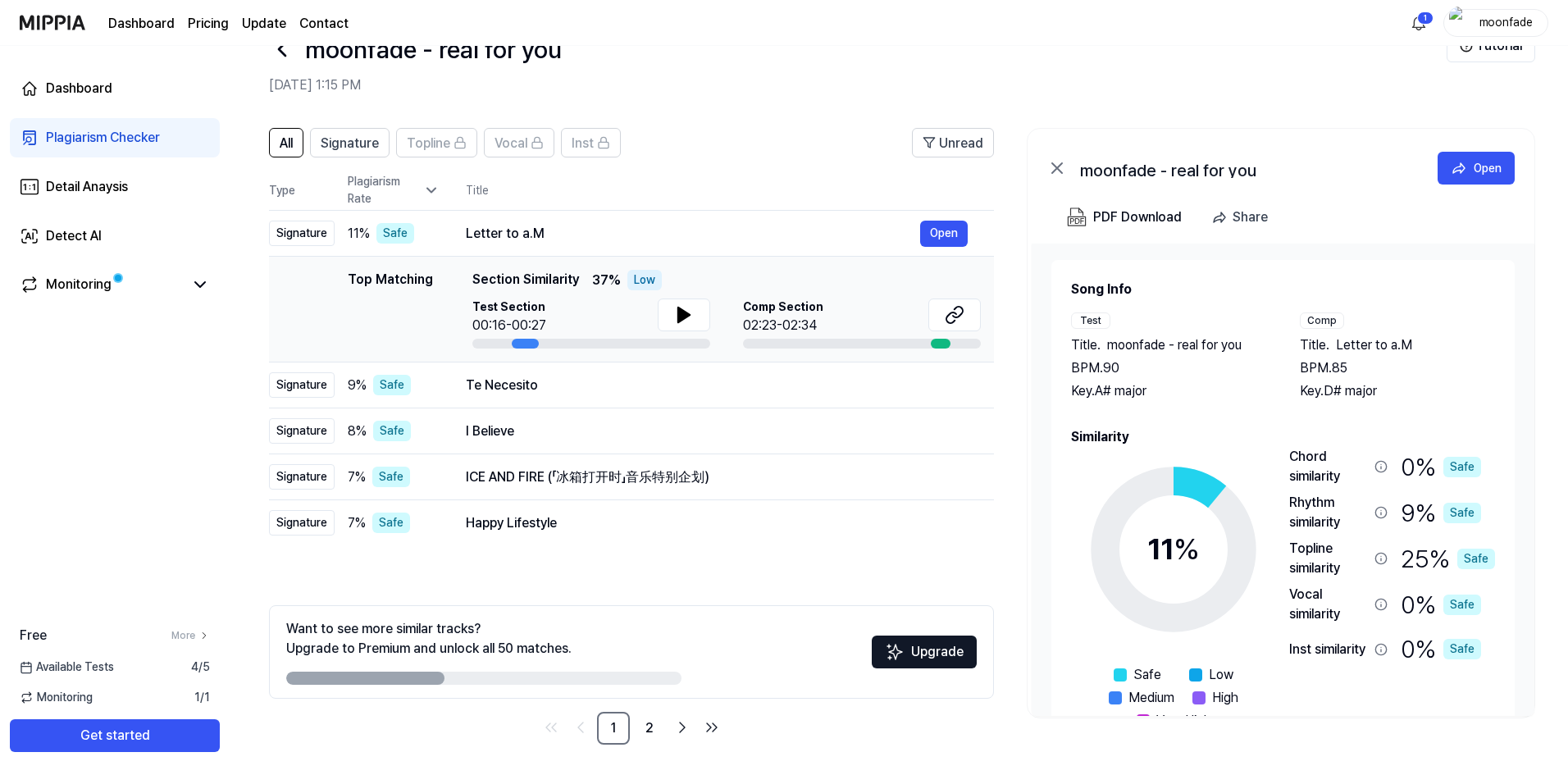
scroll to position [52, 0]
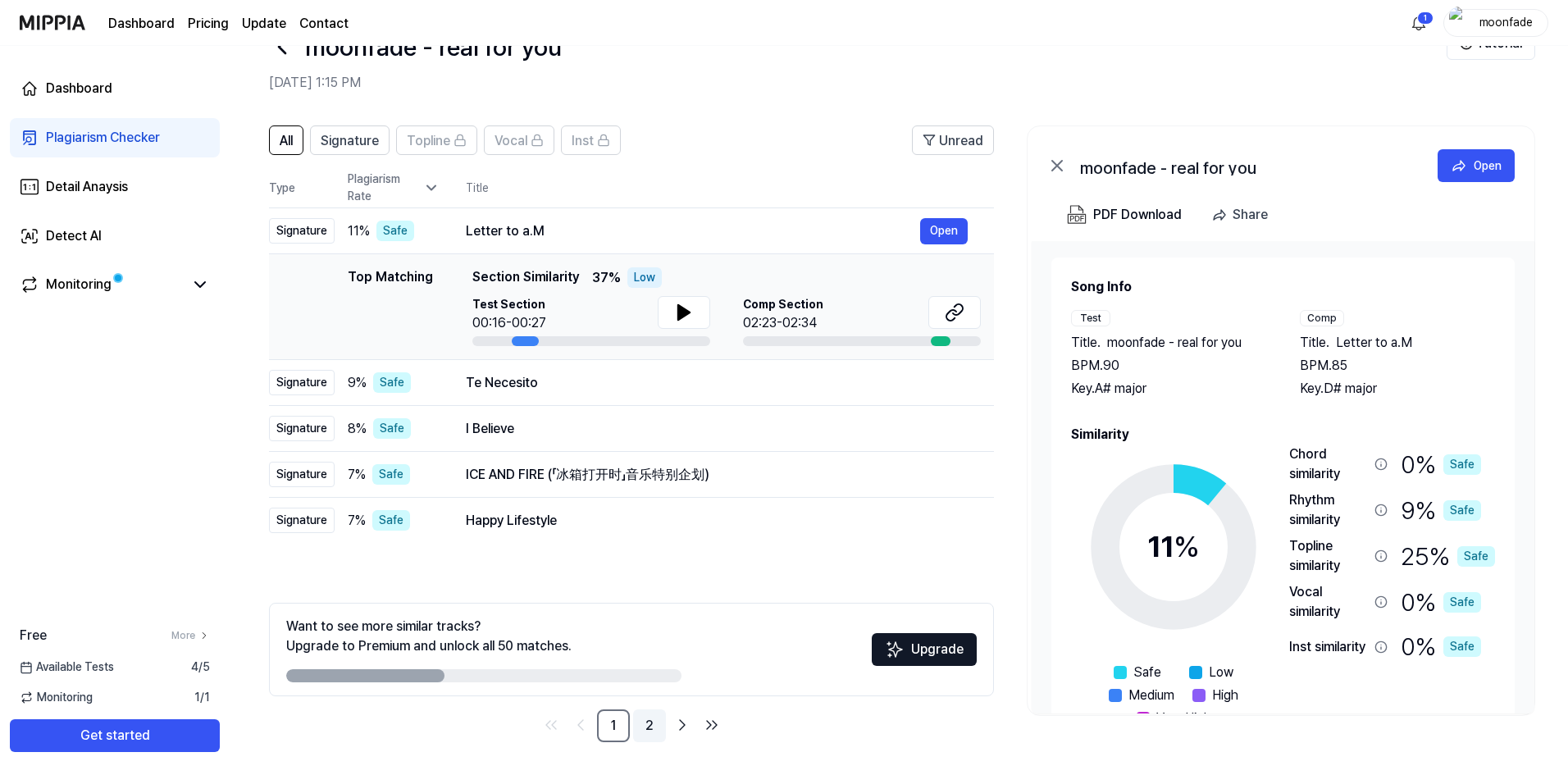
click at [654, 725] on link "2" at bounding box center [649, 726] width 33 height 33
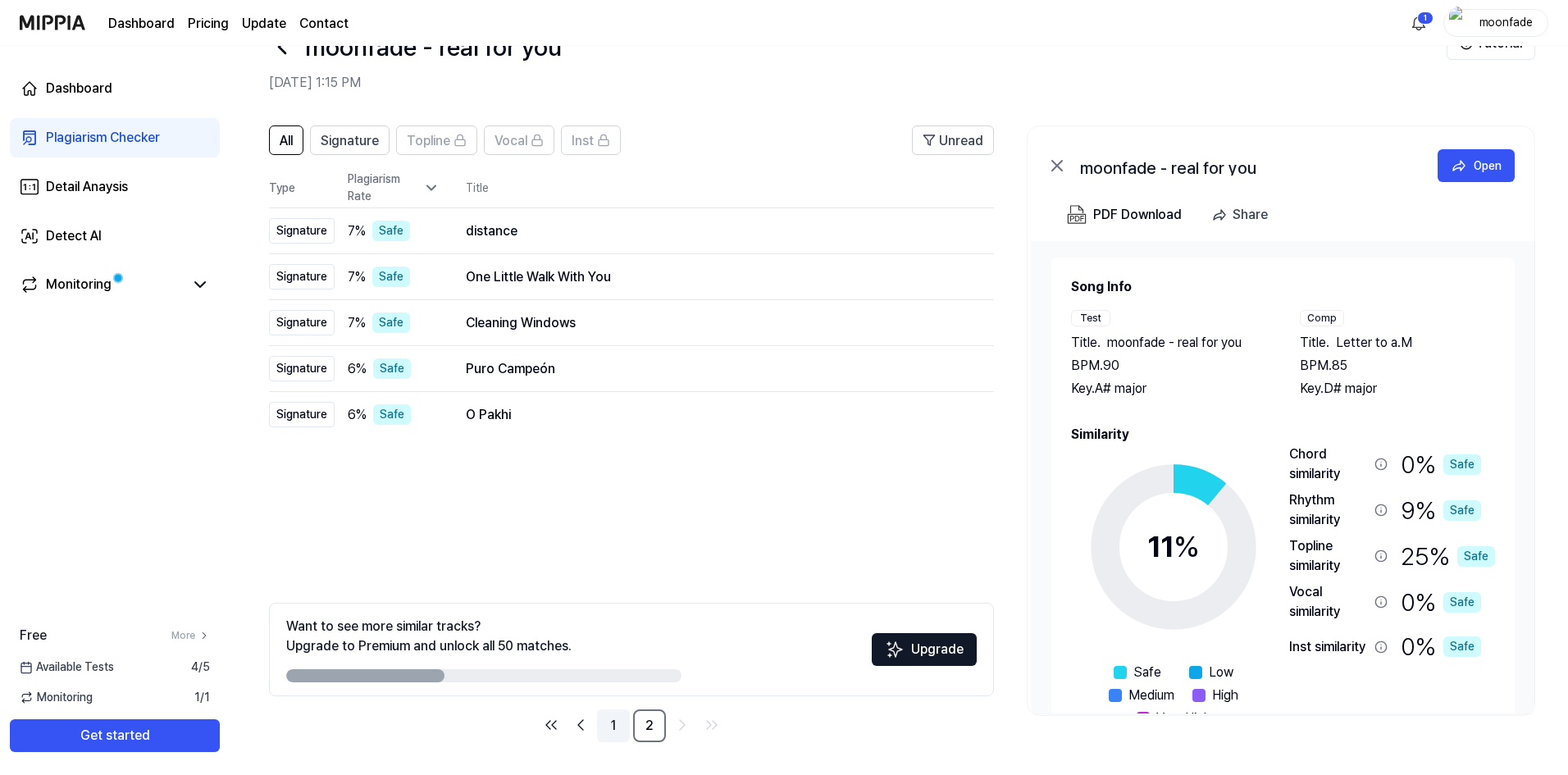
click at [623, 724] on link "1" at bounding box center [613, 726] width 33 height 33
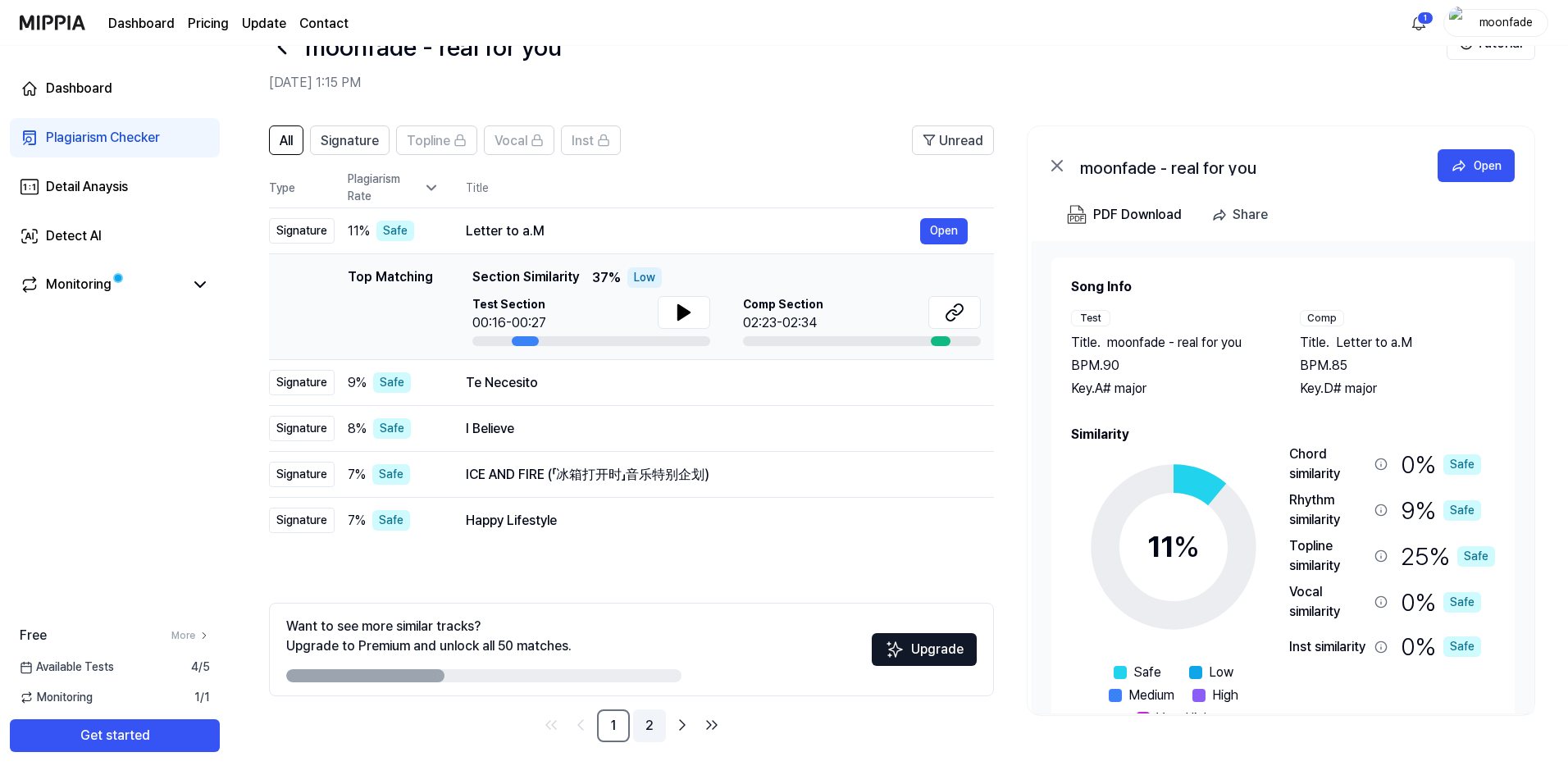
click at [658, 723] on link "2" at bounding box center [649, 726] width 33 height 33
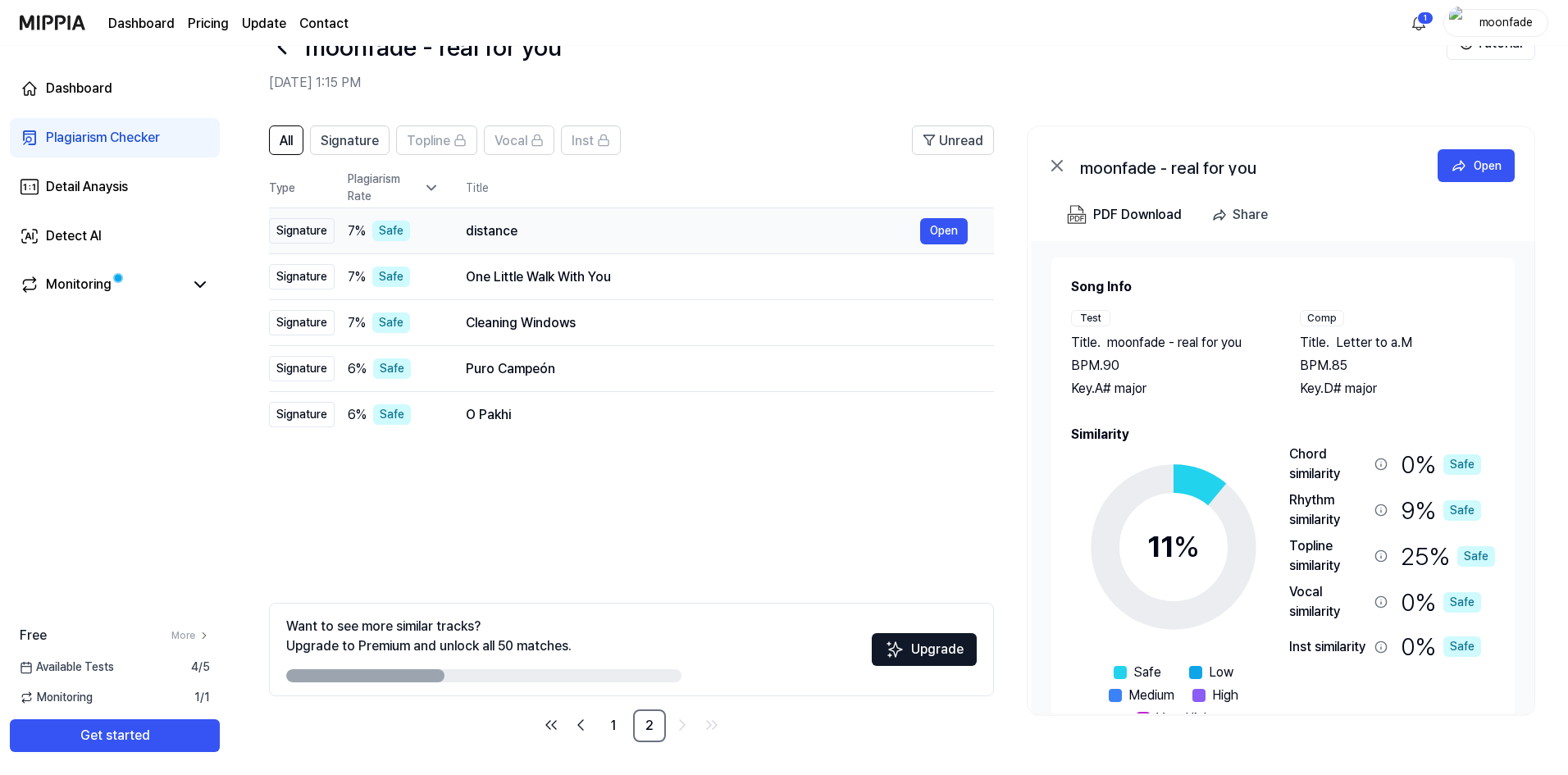
click at [489, 238] on div "distance" at bounding box center [693, 231] width 454 height 20
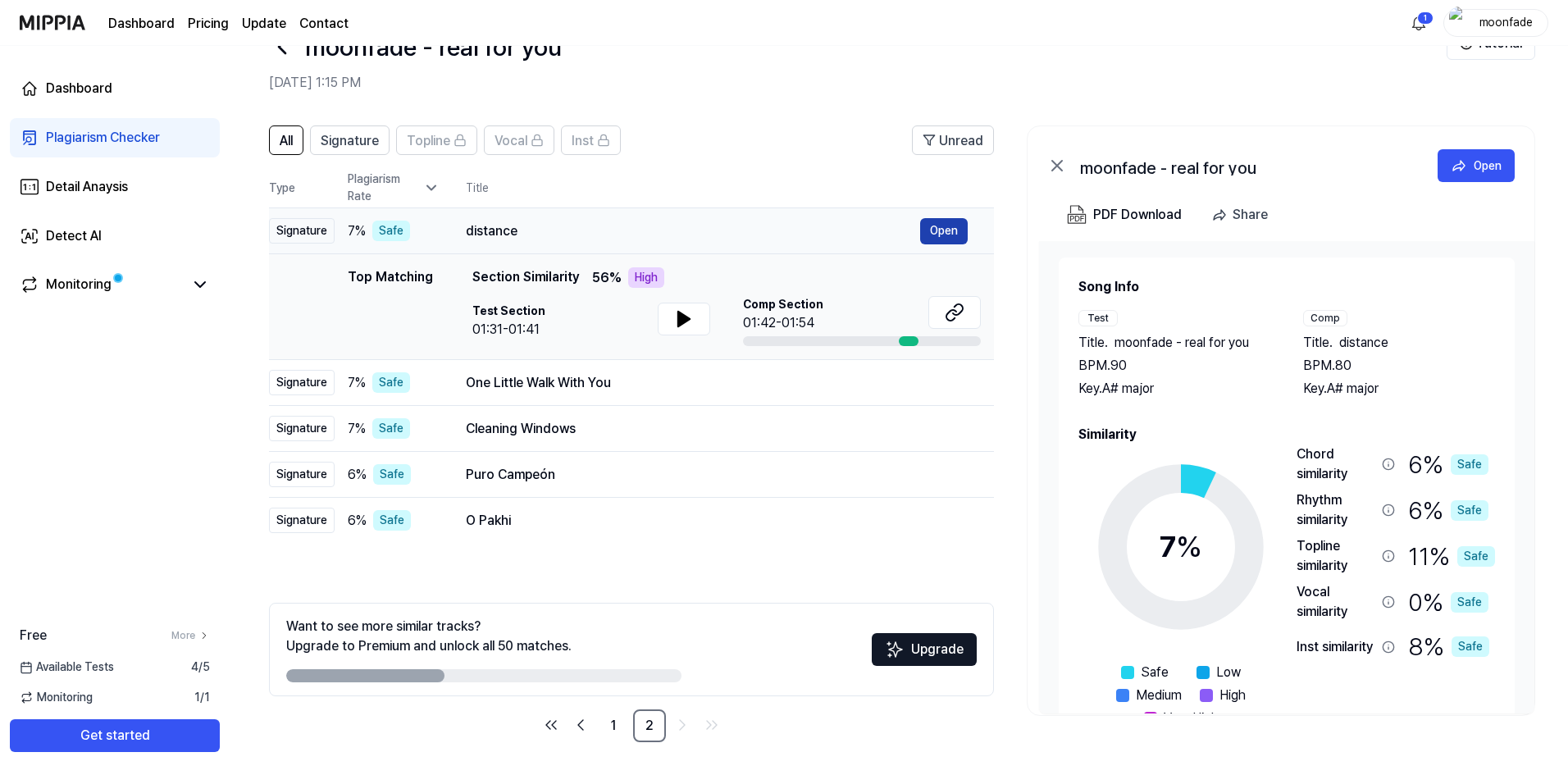
click at [953, 225] on button "Open" at bounding box center [943, 232] width 47 height 26
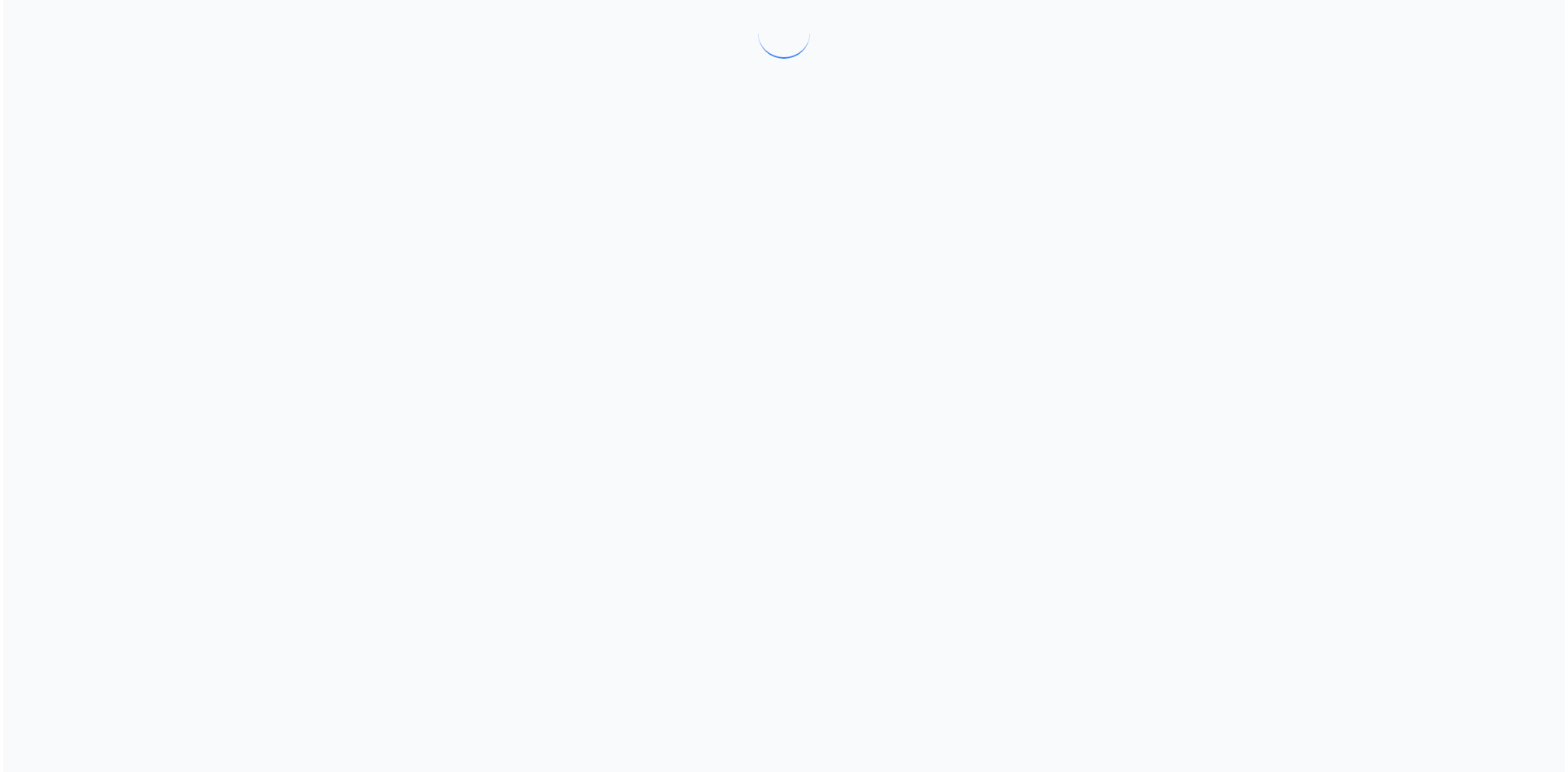
scroll to position [0, 0]
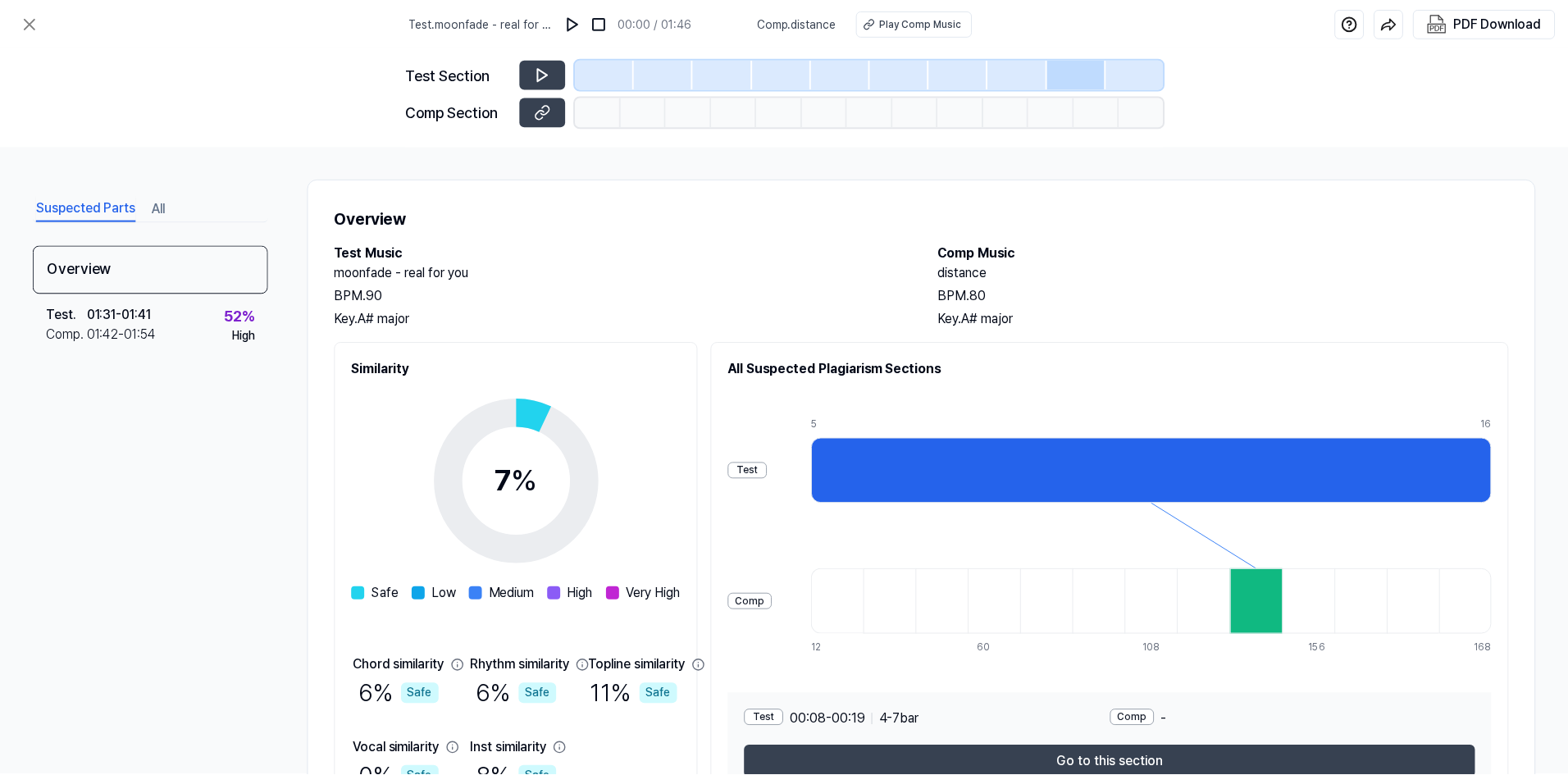
scroll to position [52, 0]
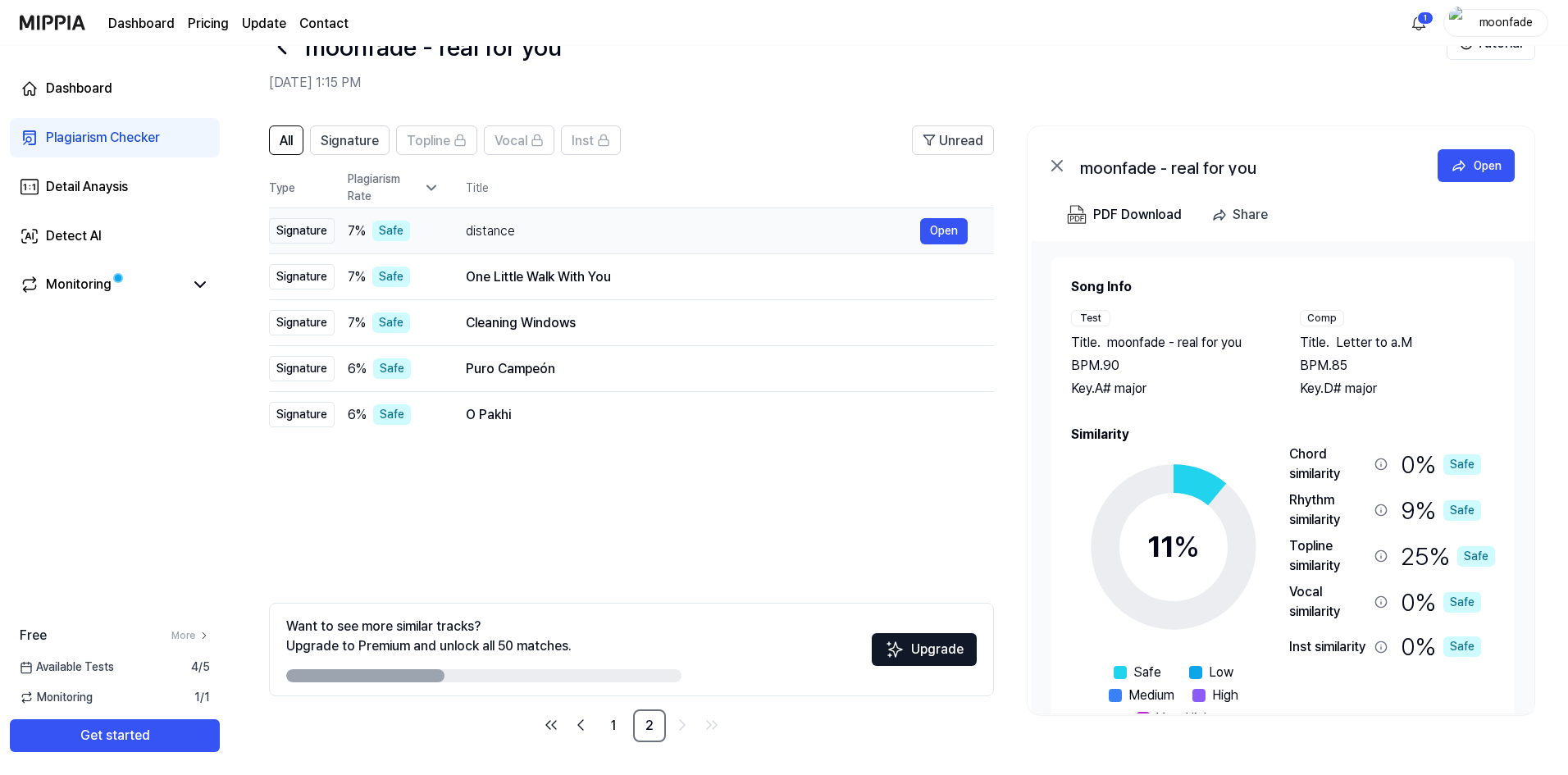
click at [845, 237] on div "distance" at bounding box center [693, 231] width 454 height 20
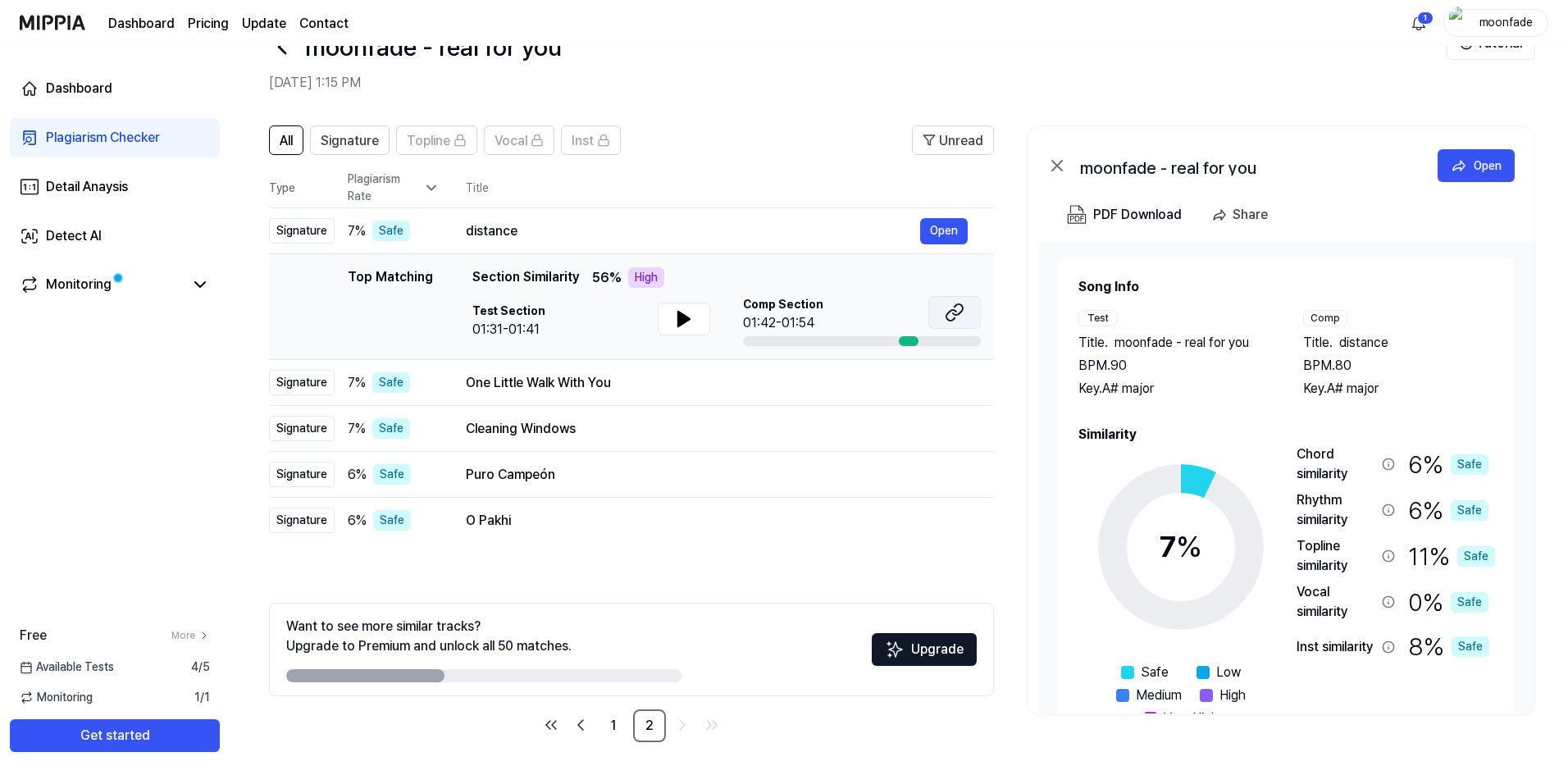
click at [945, 326] on button at bounding box center [954, 312] width 52 height 33
